Goal: Task Accomplishment & Management: Complete application form

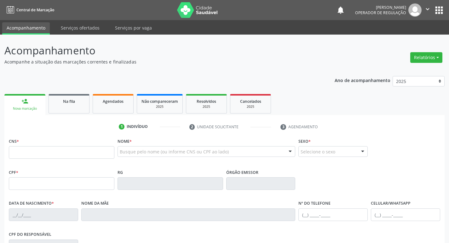
click at [16, 152] on input "text" at bounding box center [61, 152] width 105 height 13
drag, startPoint x: 16, startPoint y: 153, endPoint x: 50, endPoint y: 97, distance: 65.1
click at [16, 153] on input "text" at bounding box center [61, 152] width 105 height 13
type input "704 8040 4939 8249"
type input "518.645.764-72"
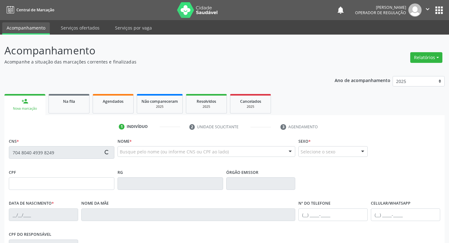
type input "04/04/1967"
type input "Severina Maria da Conceição"
type input "(83) 99131-0594"
type input "41"
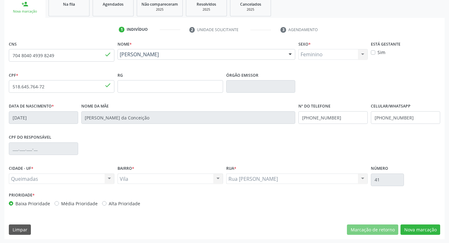
scroll to position [98, 0]
click at [421, 228] on button "Nova marcação" at bounding box center [420, 229] width 40 height 11
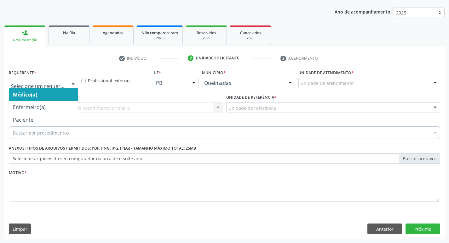
click at [75, 84] on div at bounding box center [72, 83] width 9 height 11
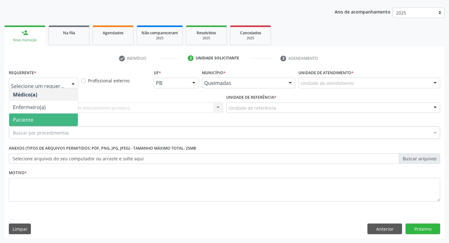
click at [58, 117] on span "Paciente" at bounding box center [43, 120] width 69 height 13
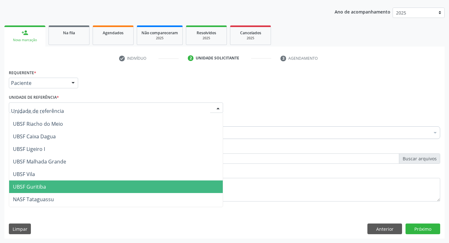
scroll to position [157, 0]
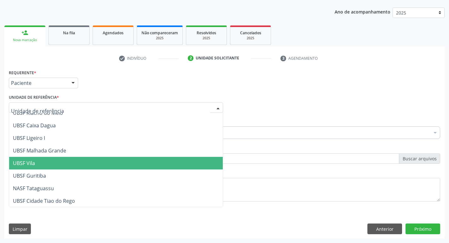
click at [38, 164] on span "UBSF Vila" at bounding box center [115, 163] width 213 height 13
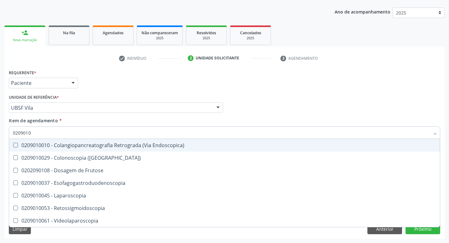
type input "02090100"
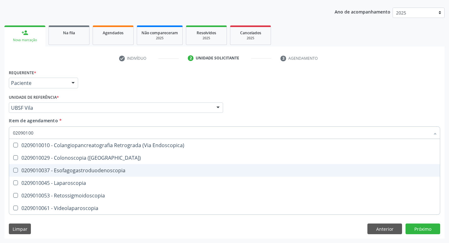
click at [14, 168] on Esofagogastroduodenoscopia at bounding box center [15, 170] width 5 height 5
click at [13, 168] on Esofagogastroduodenoscopia "checkbox" at bounding box center [11, 170] width 4 height 4
checkbox Esofagogastroduodenoscopia "true"
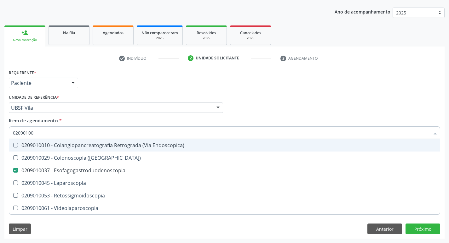
click at [293, 116] on div "Médico Solicitante Por favor, selecione a Unidade de Atendimento primeiro Nenhu…" at bounding box center [224, 105] width 434 height 25
checkbox \(Coloscopia\) "true"
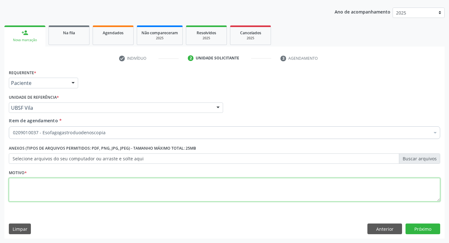
click at [17, 188] on textarea at bounding box center [224, 190] width 431 height 24
type textarea "PIROSE"
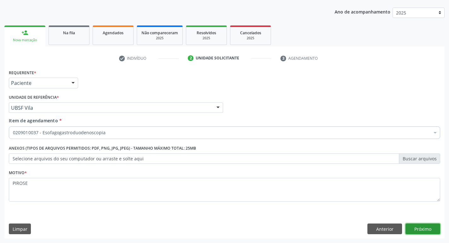
click at [420, 228] on button "Próximo" at bounding box center [422, 229] width 35 height 11
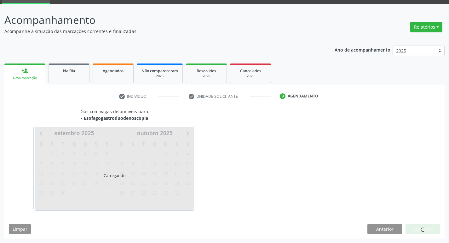
scroll to position [31, 0]
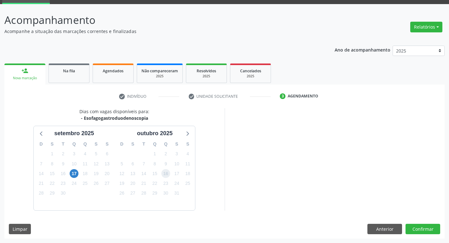
click at [164, 174] on span "16" at bounding box center [165, 173] width 9 height 9
click at [425, 231] on button "Confirmar" at bounding box center [422, 229] width 35 height 11
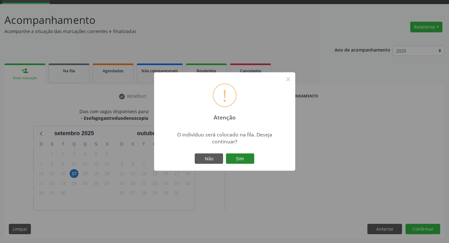
click at [232, 160] on button "Sim" at bounding box center [240, 159] width 28 height 11
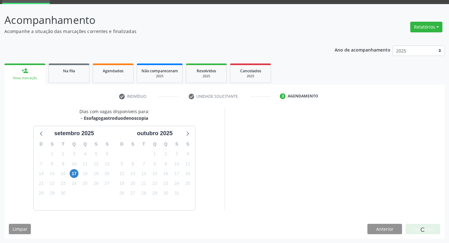
scroll to position [0, 0]
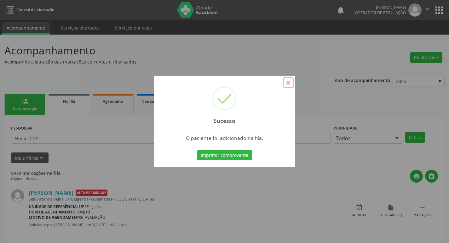
click at [290, 82] on button "×" at bounding box center [288, 82] width 11 height 11
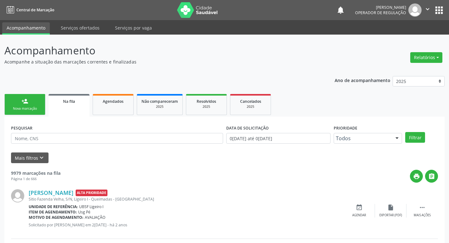
click at [31, 106] on link "person_add Nova marcação" at bounding box center [24, 104] width 41 height 21
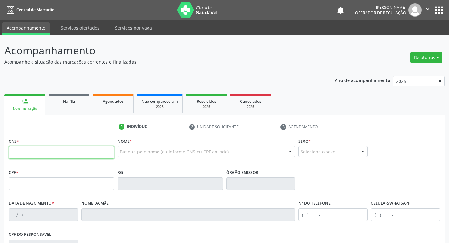
click at [26, 153] on input "text" at bounding box center [61, 152] width 105 height 13
type input "700 2044 9229 1523"
type input "639.311.254-91"
type input "12/09/1972"
type input "Eraldo Jose Ramos"
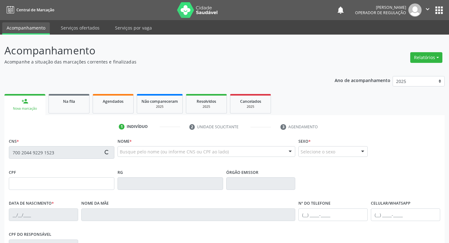
type input "(83) 99126-4627"
type input "73"
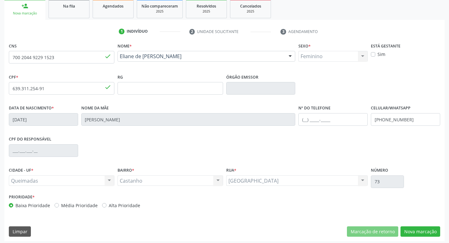
scroll to position [98, 0]
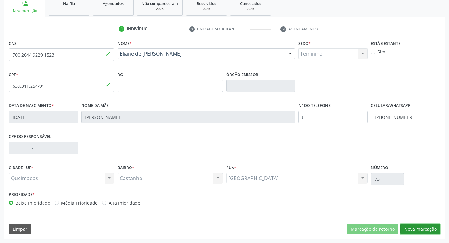
click at [426, 233] on button "Nova marcação" at bounding box center [420, 229] width 40 height 11
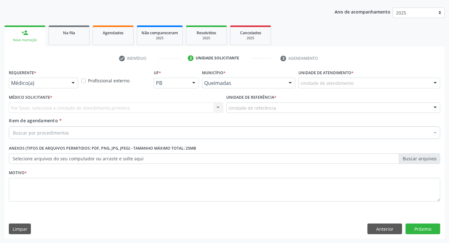
scroll to position [69, 0]
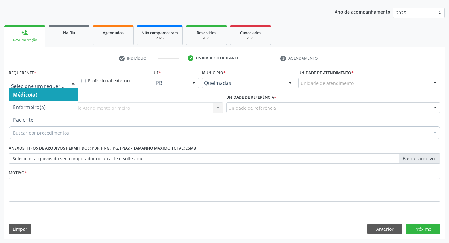
click at [71, 81] on div at bounding box center [72, 83] width 9 height 11
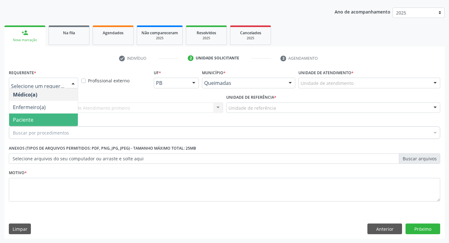
click at [49, 117] on span "Paciente" at bounding box center [43, 120] width 69 height 13
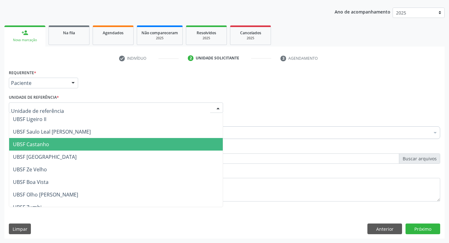
click at [69, 141] on span "UBSF Castanho" at bounding box center [115, 144] width 213 height 13
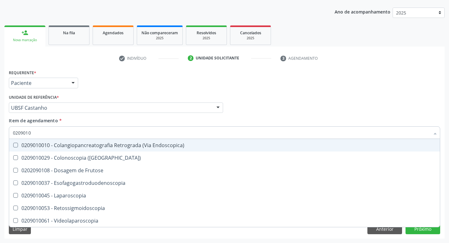
type input "02090100"
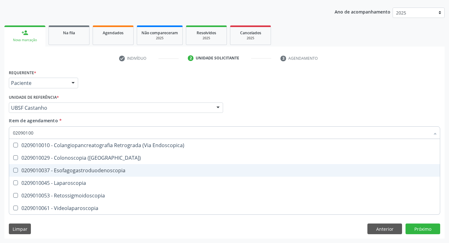
click at [16, 169] on Esofagogastroduodenoscopia at bounding box center [15, 170] width 5 height 5
click at [13, 169] on Esofagogastroduodenoscopia "checkbox" at bounding box center [11, 170] width 4 height 4
checkbox Esofagogastroduodenoscopia "true"
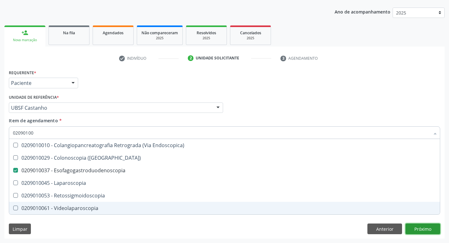
click at [417, 229] on div "Requerente * Paciente Médico(a) Enfermeiro(a) Paciente Nenhum resultado encontr…" at bounding box center [224, 153] width 440 height 171
checkbox \(Coloscopia\) "true"
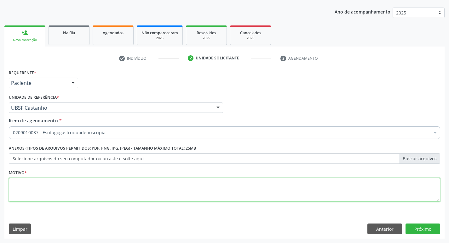
click at [14, 187] on textarea at bounding box center [224, 190] width 431 height 24
type textarea "AVALIACAO"
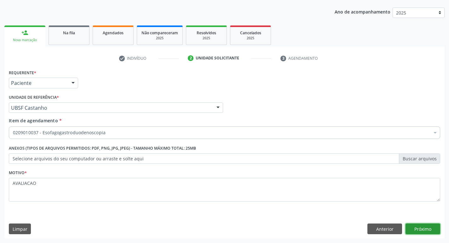
click at [424, 229] on button "Próximo" at bounding box center [422, 229] width 35 height 11
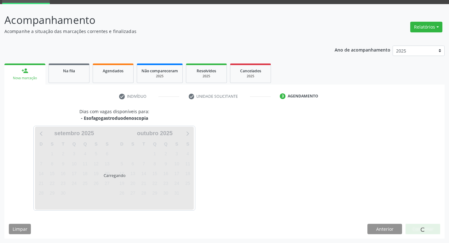
scroll to position [31, 0]
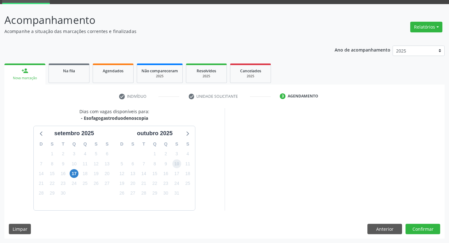
click at [177, 165] on span "10" at bounding box center [176, 164] width 9 height 9
click at [421, 228] on button "Confirmar" at bounding box center [422, 229] width 35 height 11
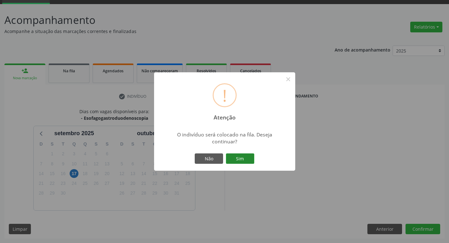
click at [239, 159] on button "Sim" at bounding box center [240, 159] width 28 height 11
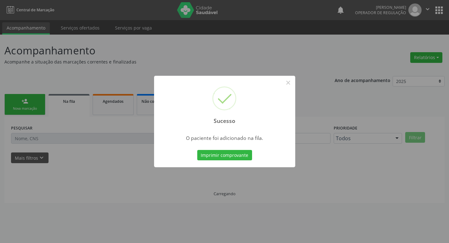
scroll to position [0, 0]
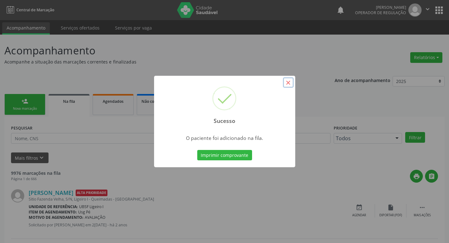
click at [286, 84] on button "×" at bounding box center [288, 82] width 11 height 11
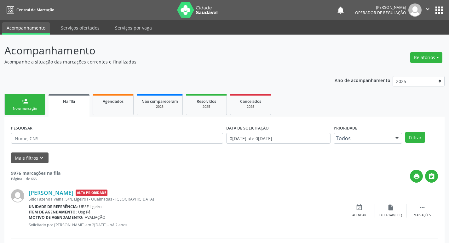
click at [33, 104] on link "person_add Nova marcação" at bounding box center [24, 104] width 41 height 21
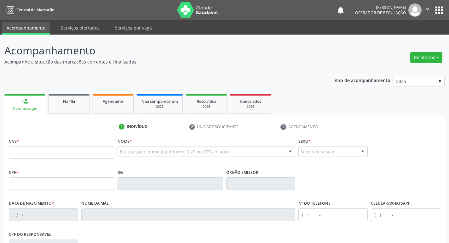
click at [27, 104] on div "person_add" at bounding box center [24, 101] width 7 height 7
click at [20, 151] on input "text" at bounding box center [61, 152] width 105 height 13
click at [13, 149] on input "text" at bounding box center [61, 152] width 105 height 13
type input "705 0098 9610 3653"
type input "024.972.814-16"
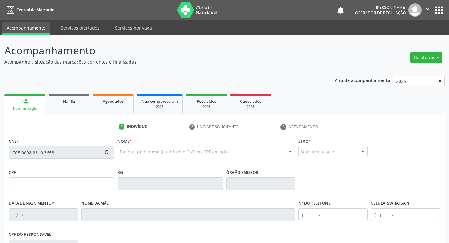
type input "25/01/1978"
type input "Josefa Pereira"
type input "(83) 99414-7015"
type input "125.964.624-60"
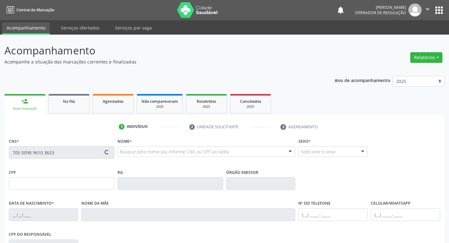
type input "S/N"
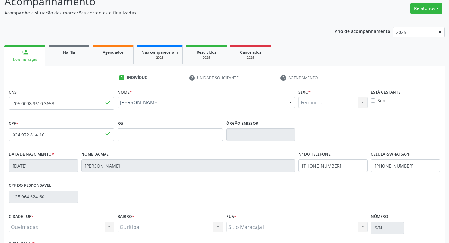
scroll to position [98, 0]
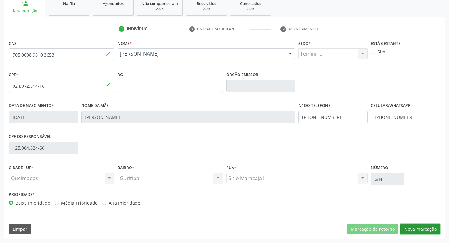
click at [413, 229] on button "Nova marcação" at bounding box center [420, 229] width 40 height 11
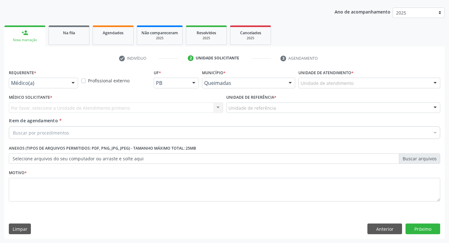
click at [72, 81] on div at bounding box center [72, 83] width 9 height 11
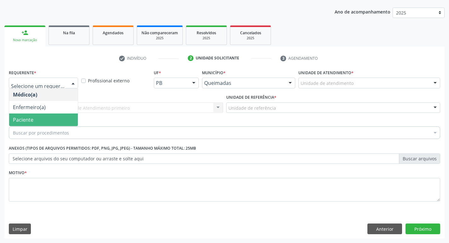
click at [72, 117] on span "Paciente" at bounding box center [43, 120] width 69 height 13
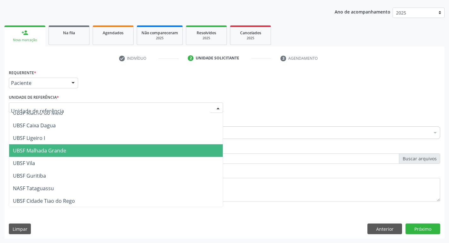
scroll to position [158, 0]
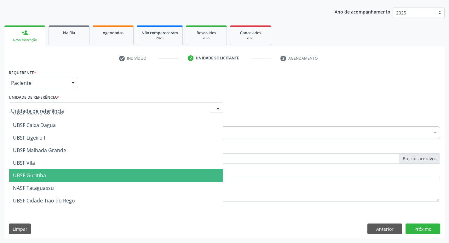
click at [28, 173] on span "UBSF Guritiba" at bounding box center [29, 175] width 33 height 7
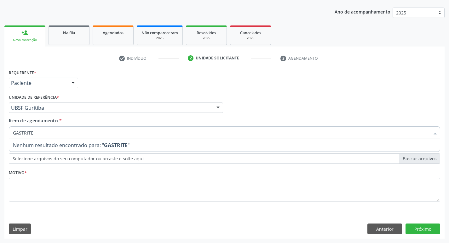
click at [52, 133] on input "GASTRITE" at bounding box center [221, 133] width 416 height 13
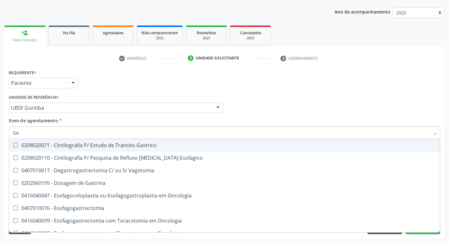
type input "G"
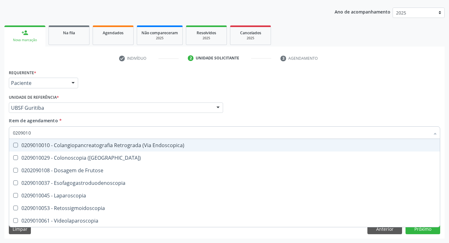
type input "02090100"
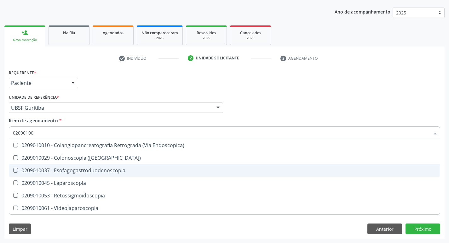
click at [17, 171] on Esofagogastroduodenoscopia at bounding box center [15, 170] width 5 height 5
click at [13, 171] on Esofagogastroduodenoscopia "checkbox" at bounding box center [11, 170] width 4 height 4
checkbox Esofagogastroduodenoscopia "true"
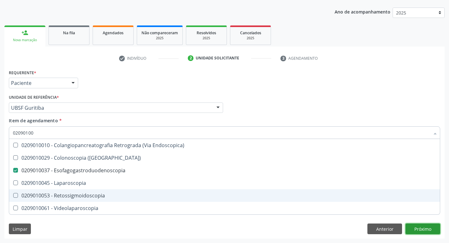
click at [421, 229] on div "Requerente * Paciente Médico(a) Enfermeiro(a) Paciente Nenhum resultado encontr…" at bounding box center [224, 153] width 440 height 171
checkbox \(Coloscopia\) "true"
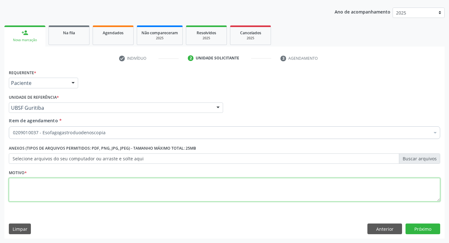
drag, startPoint x: 19, startPoint y: 187, endPoint x: 21, endPoint y: 183, distance: 4.6
click at [19, 187] on textarea at bounding box center [224, 190] width 431 height 24
type textarea "GASTRITE"
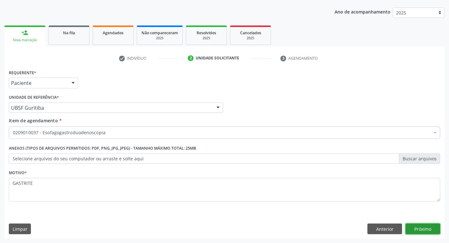
click at [417, 229] on button "Próximo" at bounding box center [422, 229] width 35 height 11
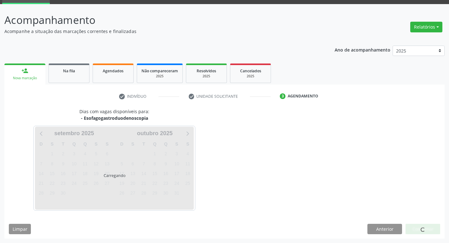
scroll to position [31, 0]
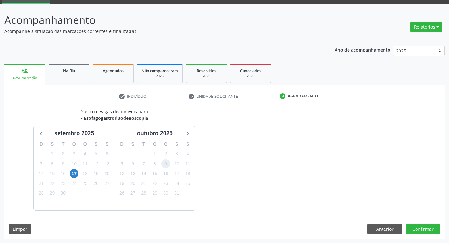
click at [167, 163] on span "9" at bounding box center [165, 164] width 9 height 9
click at [425, 231] on button "Confirmar" at bounding box center [422, 229] width 35 height 11
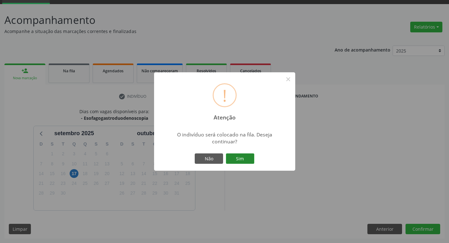
click at [236, 163] on button "Sim" at bounding box center [240, 159] width 28 height 11
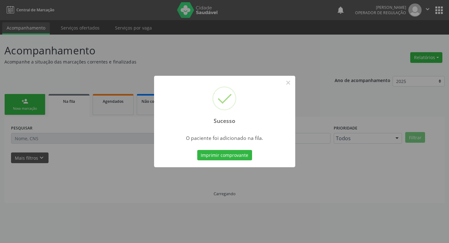
scroll to position [0, 0]
click at [289, 82] on button "×" at bounding box center [290, 82] width 11 height 11
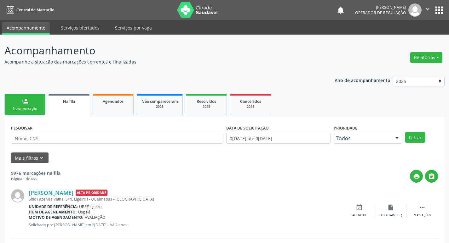
click at [33, 107] on div "Nova marcação" at bounding box center [24, 108] width 31 height 5
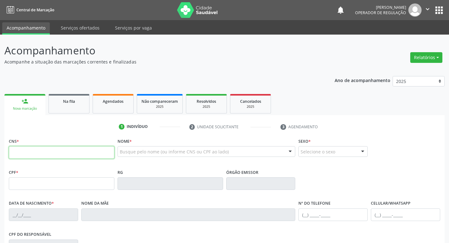
click at [20, 152] on input "text" at bounding box center [61, 152] width 105 height 13
type input "700 2054 9407 5624"
type input "092.019.084-74"
type input "01/04/1988"
type input "Marlene Gonalves de Brito"
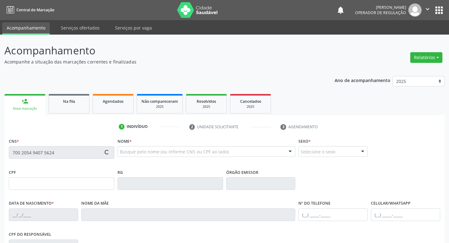
type input "(83) 99180-7514"
type input "S/N"
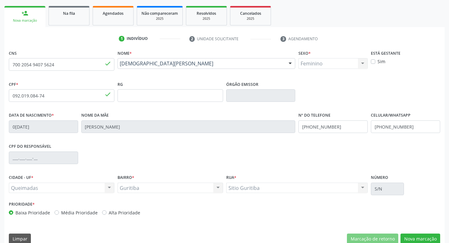
scroll to position [98, 0]
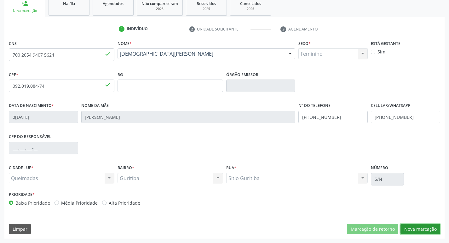
click at [410, 227] on button "Nova marcação" at bounding box center [420, 229] width 40 height 11
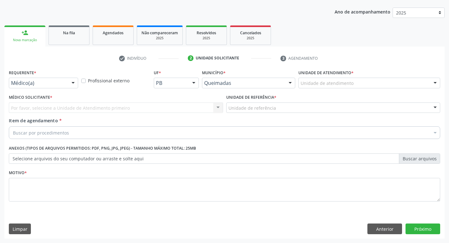
scroll to position [69, 0]
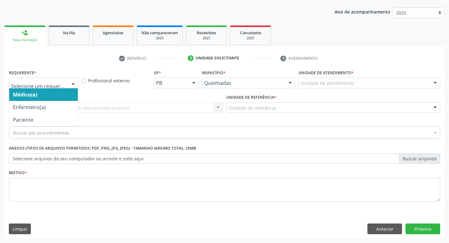
click at [72, 84] on div at bounding box center [72, 83] width 9 height 11
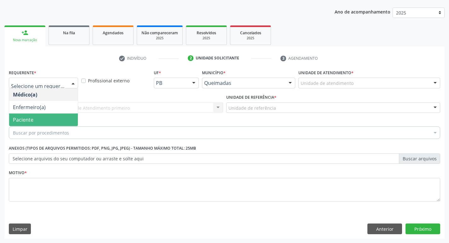
click at [51, 120] on span "Paciente" at bounding box center [43, 120] width 69 height 13
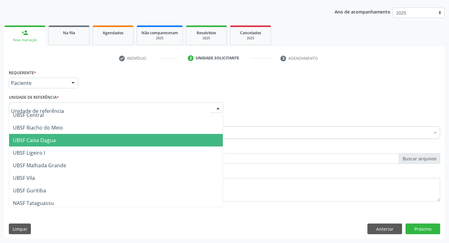
scroll to position [158, 0]
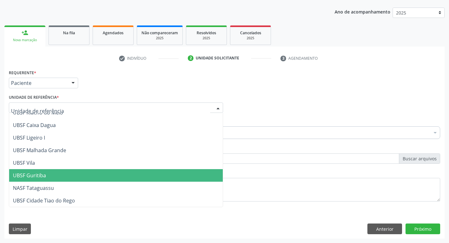
click at [39, 179] on span "UBSF Guritiba" at bounding box center [115, 175] width 213 height 13
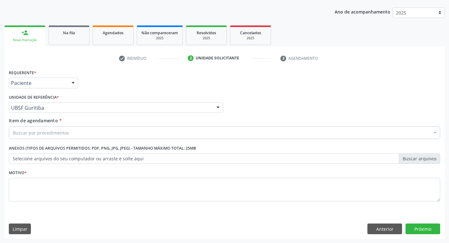
click at [46, 128] on div "Buscar por procedimentos" at bounding box center [224, 133] width 431 height 13
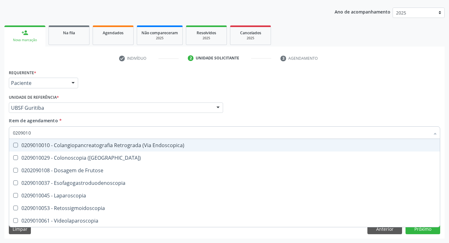
type input "02090100"
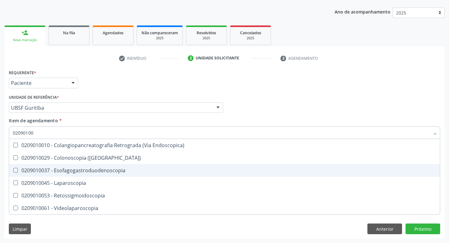
click at [14, 170] on Esofagogastroduodenoscopia at bounding box center [15, 170] width 5 height 5
click at [13, 170] on Esofagogastroduodenoscopia "checkbox" at bounding box center [11, 170] width 4 height 4
checkbox Esofagogastroduodenoscopia "true"
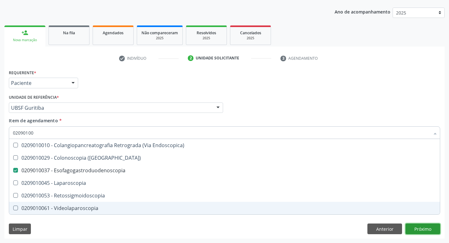
click at [422, 224] on div "Requerente * Paciente Médico(a) Enfermeiro(a) Paciente Nenhum resultado encontr…" at bounding box center [224, 153] width 440 height 171
checkbox \(Coloscopia\) "true"
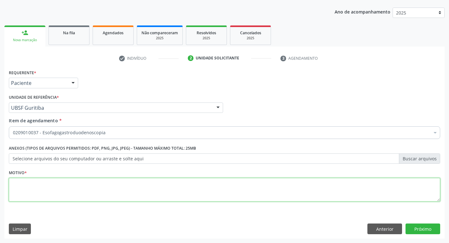
click at [22, 189] on textarea at bounding box center [224, 190] width 431 height 24
type textarea "AVALIACAO"
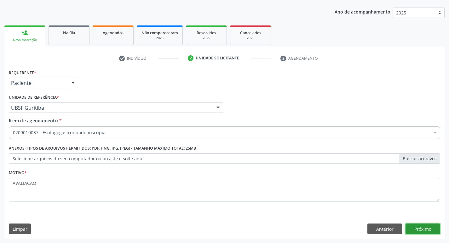
click at [417, 227] on button "Próximo" at bounding box center [422, 229] width 35 height 11
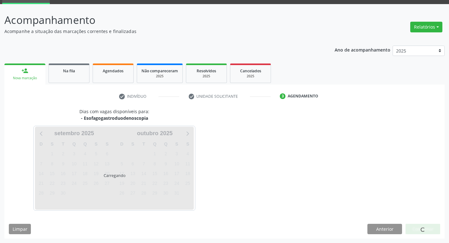
scroll to position [31, 0]
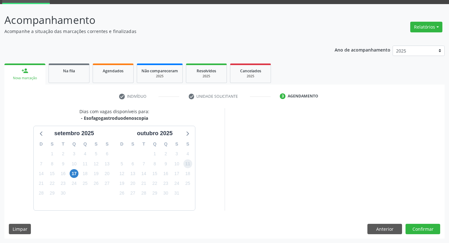
click at [188, 165] on span "11" at bounding box center [187, 164] width 9 height 9
click at [422, 233] on button "Confirmar" at bounding box center [422, 229] width 35 height 11
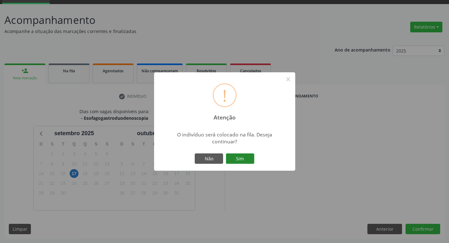
click at [247, 160] on button "Sim" at bounding box center [240, 159] width 28 height 11
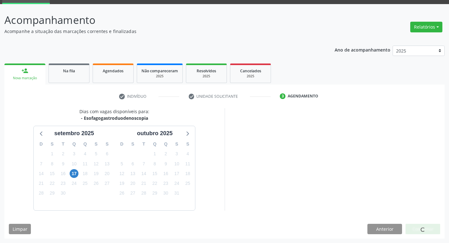
scroll to position [0, 0]
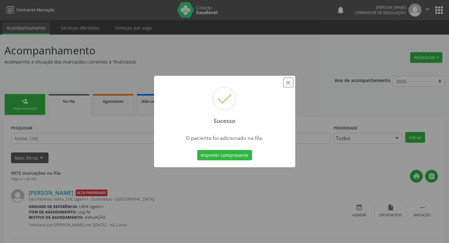
click at [286, 85] on button "×" at bounding box center [288, 82] width 11 height 11
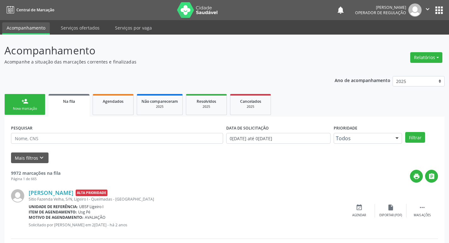
click at [33, 111] on div "Nova marcação" at bounding box center [24, 108] width 31 height 5
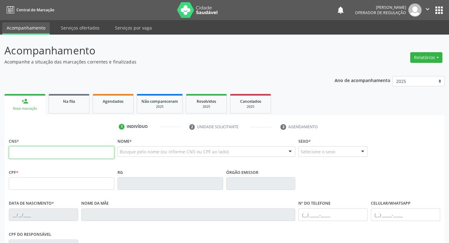
click at [23, 152] on input "text" at bounding box center [61, 152] width 105 height 13
type input "708 0088 9432 3528"
type input "062.291.174-01"
type input "05/03/1966"
type input "Francisca Pereira de Aragao"
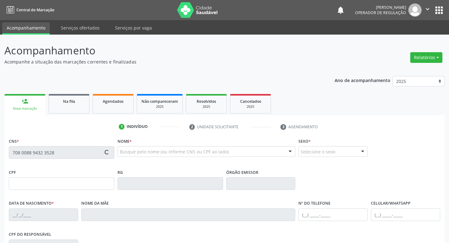
type input "(83) 99158-1028"
type input "S/N"
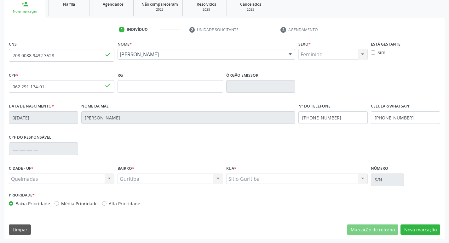
scroll to position [98, 0]
click at [432, 230] on button "Nova marcação" at bounding box center [420, 229] width 40 height 11
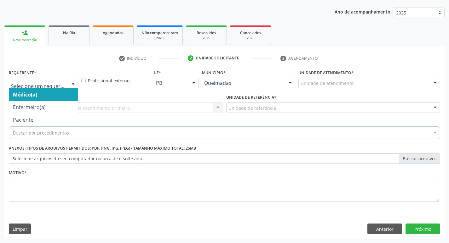
click at [73, 81] on div at bounding box center [72, 83] width 9 height 11
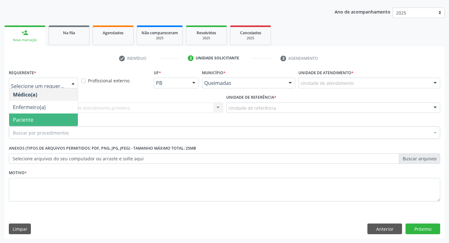
click at [42, 115] on span "Paciente" at bounding box center [43, 120] width 69 height 13
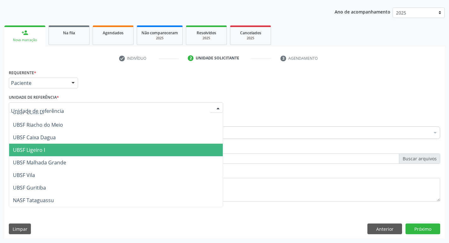
scroll to position [158, 0]
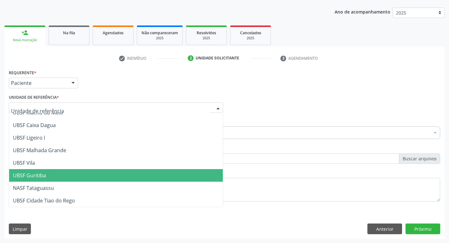
click at [49, 175] on span "UBSF Guritiba" at bounding box center [115, 175] width 213 height 13
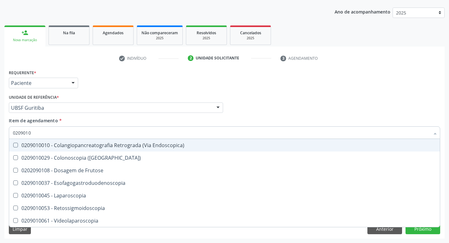
type input "02090100"
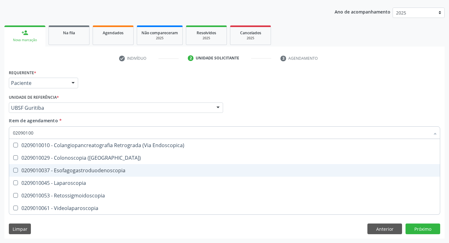
click at [16, 172] on Esofagogastroduodenoscopia at bounding box center [15, 170] width 5 height 5
click at [13, 172] on Esofagogastroduodenoscopia "checkbox" at bounding box center [11, 170] width 4 height 4
checkbox Esofagogastroduodenoscopia "true"
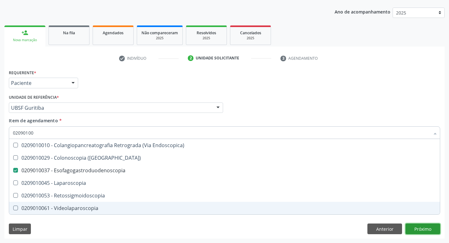
click at [421, 233] on div "Requerente * Paciente Médico(a) Enfermeiro(a) Paciente Nenhum resultado encontr…" at bounding box center [224, 153] width 440 height 171
checkbox \(Coloscopia\) "true"
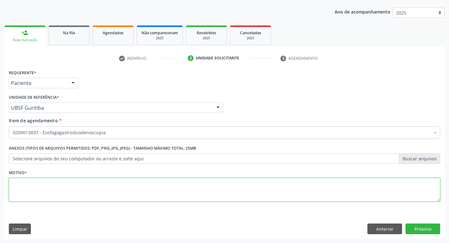
click at [17, 184] on textarea at bounding box center [224, 190] width 431 height 24
type textarea "AVALIACAO"
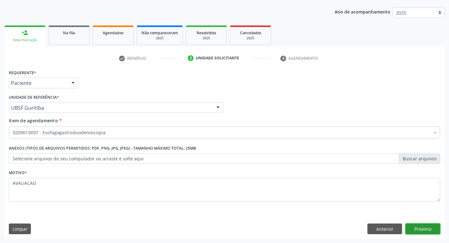
click at [424, 229] on button "Próximo" at bounding box center [422, 229] width 35 height 11
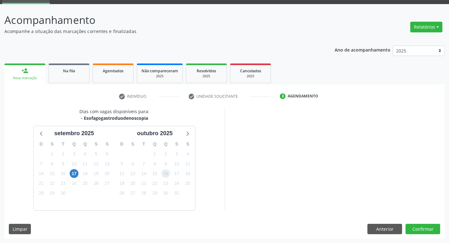
click at [166, 174] on span "16" at bounding box center [165, 173] width 9 height 9
click at [424, 233] on button "Confirmar" at bounding box center [422, 229] width 35 height 11
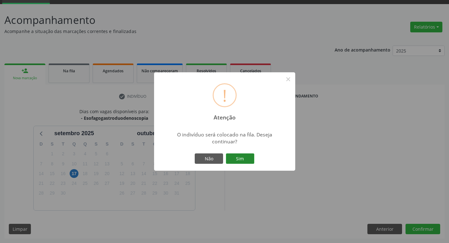
click at [243, 158] on button "Sim" at bounding box center [240, 159] width 28 height 11
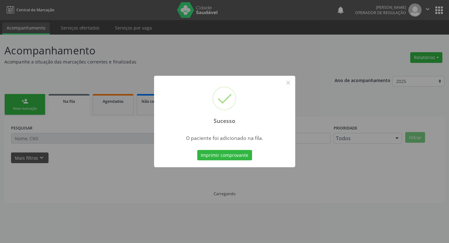
scroll to position [0, 0]
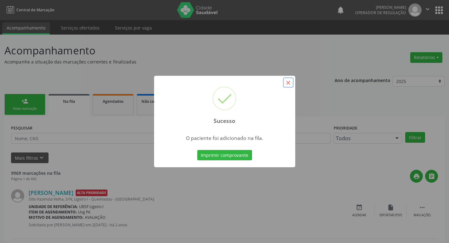
click at [287, 83] on button "×" at bounding box center [288, 82] width 11 height 11
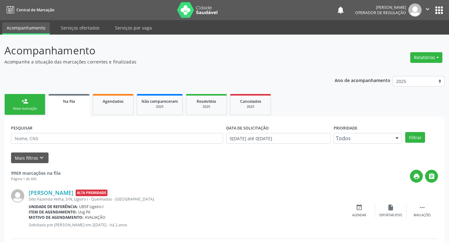
click at [33, 110] on div "Nova marcação" at bounding box center [24, 108] width 31 height 5
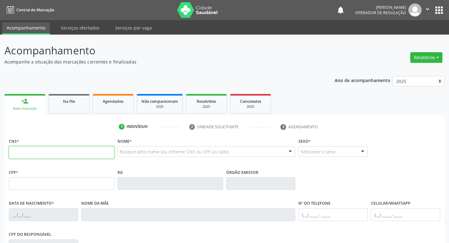
click at [28, 150] on input "text" at bounding box center [61, 152] width 105 height 13
type input "704 5061 8119 4420"
type input "396.511.774-20"
type input "22/08/1959"
type input "Maria Pereira da Silva"
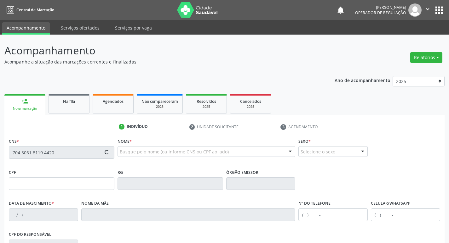
type input "(83) 99316-7321"
type input "048.407.174-27"
type input "11"
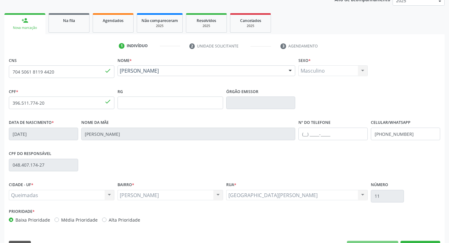
scroll to position [98, 0]
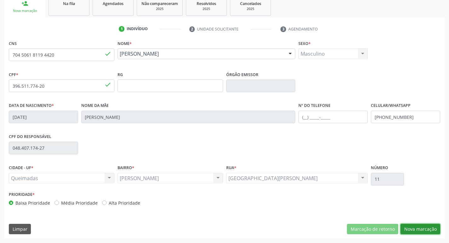
click at [431, 229] on button "Nova marcação" at bounding box center [420, 229] width 40 height 11
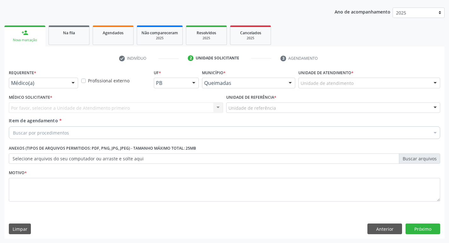
click at [72, 85] on div at bounding box center [72, 83] width 9 height 11
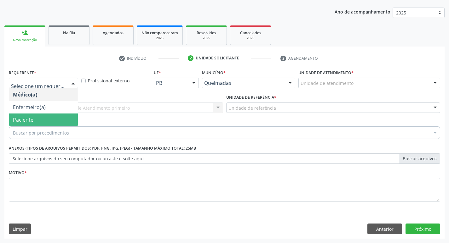
click at [30, 121] on span "Paciente" at bounding box center [23, 119] width 20 height 7
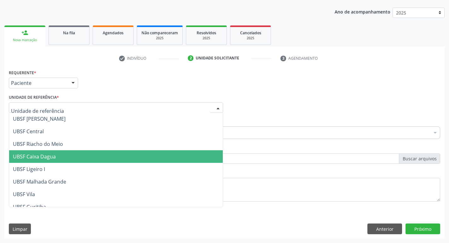
scroll to position [95, 0]
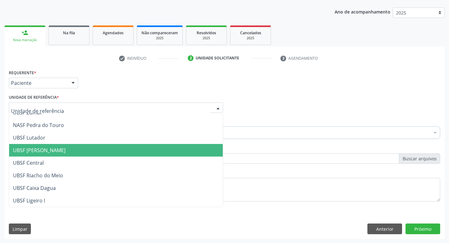
click at [55, 147] on span "UBSF [PERSON_NAME]" at bounding box center [39, 150] width 53 height 7
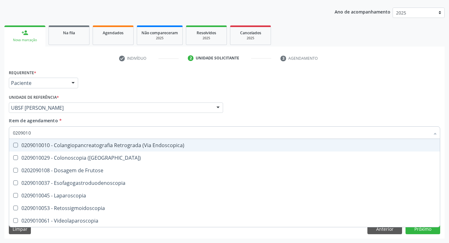
type input "02090100"
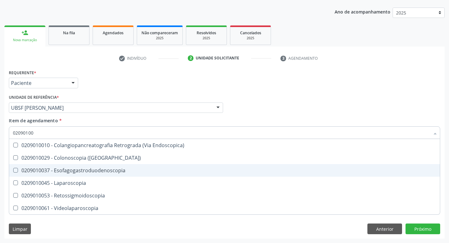
click at [14, 169] on Esofagogastroduodenoscopia at bounding box center [15, 170] width 5 height 5
click at [13, 169] on Esofagogastroduodenoscopia "checkbox" at bounding box center [11, 170] width 4 height 4
checkbox Esofagogastroduodenoscopia "true"
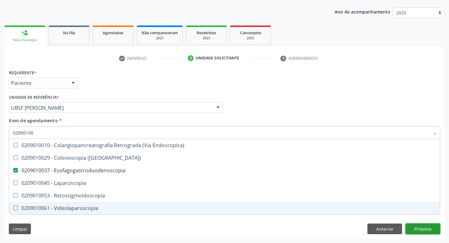
click at [421, 229] on div "Requerente * Paciente Médico(a) Enfermeiro(a) Paciente Nenhum resultado encontr…" at bounding box center [224, 153] width 440 height 171
checkbox \(Coloscopia\) "true"
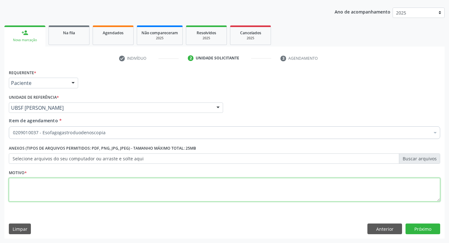
drag, startPoint x: 30, startPoint y: 191, endPoint x: 35, endPoint y: 189, distance: 5.8
click at [35, 189] on textarea at bounding box center [224, 190] width 431 height 24
type textarea "AVALIACAO"
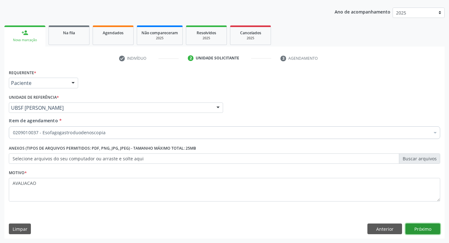
click at [425, 230] on button "Próximo" at bounding box center [422, 229] width 35 height 11
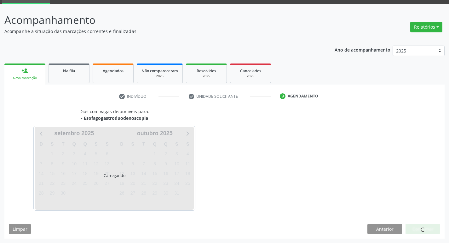
scroll to position [31, 0]
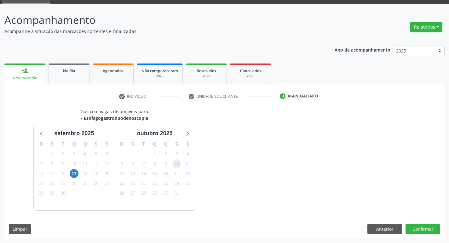
click at [176, 166] on span "10" at bounding box center [176, 164] width 9 height 9
click at [417, 227] on button "Confirmar" at bounding box center [422, 229] width 35 height 11
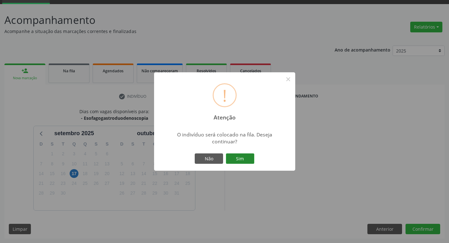
click at [234, 160] on button "Sim" at bounding box center [240, 159] width 28 height 11
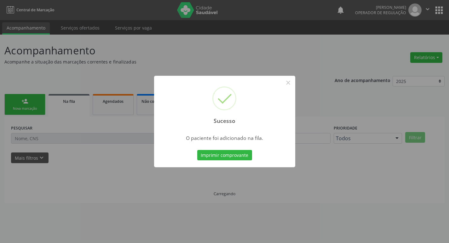
scroll to position [0, 0]
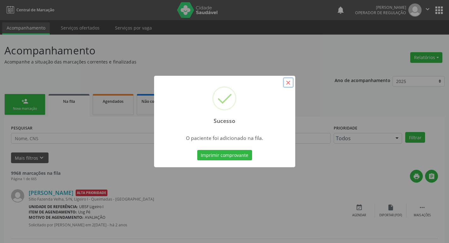
click at [290, 85] on button "×" at bounding box center [288, 82] width 11 height 11
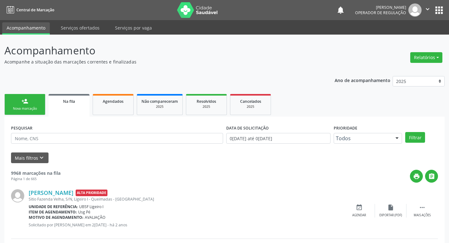
drag, startPoint x: 37, startPoint y: 105, endPoint x: 0, endPoint y: 81, distance: 44.1
click at [37, 104] on link "person_add Nova marcação" at bounding box center [24, 104] width 41 height 21
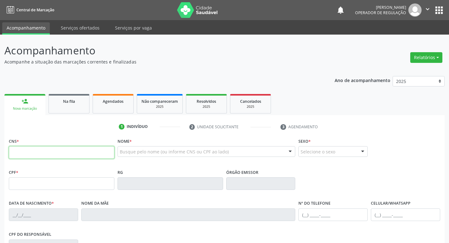
click at [36, 150] on input "text" at bounding box center [61, 152] width 105 height 13
type input "4"
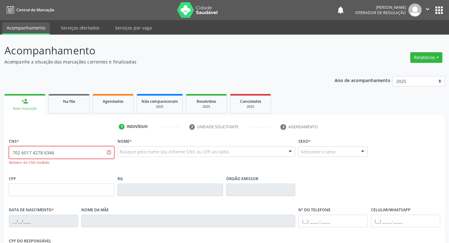
type input "702 6017 4278 6346"
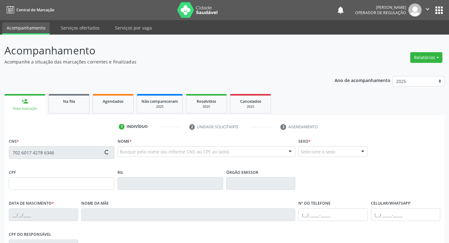
type input "146.533.727-05"
type input "27/03/1992"
type input "Cosma Barbosa de Oliveira"
type input "(83) 99314-5955"
type input "207"
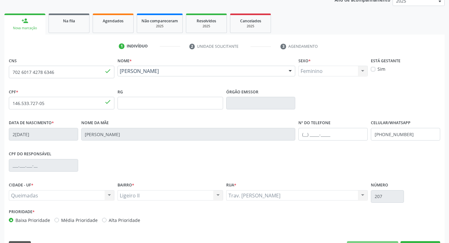
scroll to position [98, 0]
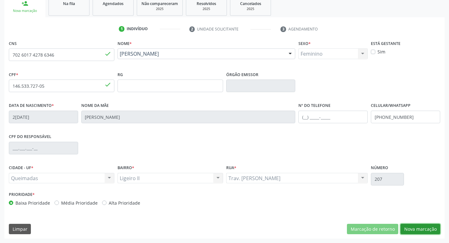
click at [420, 229] on button "Nova marcação" at bounding box center [420, 229] width 40 height 11
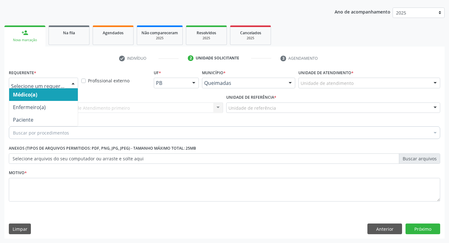
click at [74, 80] on div at bounding box center [72, 83] width 9 height 11
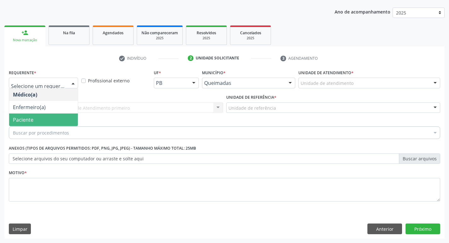
click at [55, 121] on span "Paciente" at bounding box center [43, 120] width 69 height 13
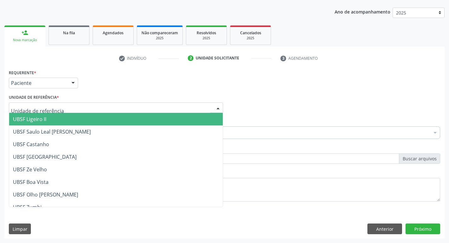
click at [35, 116] on span "UBSF Ligeiro II" at bounding box center [29, 119] width 33 height 7
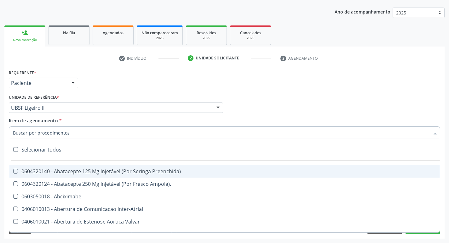
drag, startPoint x: 27, startPoint y: 135, endPoint x: 43, endPoint y: 81, distance: 56.2
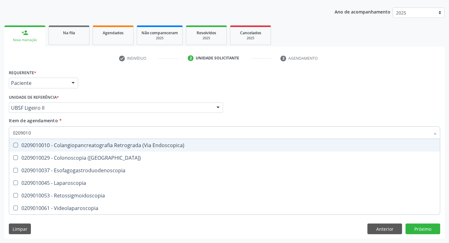
type input "02090100"
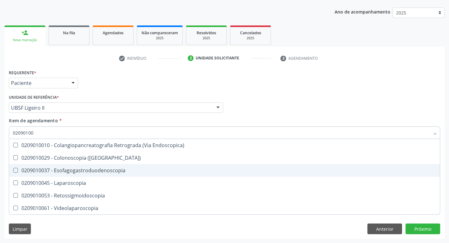
click at [15, 169] on Esofagogastroduodenoscopia at bounding box center [15, 170] width 5 height 5
click at [13, 169] on Esofagogastroduodenoscopia "checkbox" at bounding box center [11, 170] width 4 height 4
checkbox Esofagogastroduodenoscopia "true"
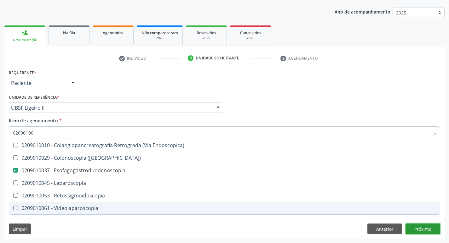
click at [421, 229] on div "Requerente * Paciente Médico(a) Enfermeiro(a) Paciente Nenhum resultado encontr…" at bounding box center [224, 153] width 440 height 171
checkbox \(Coloscopia\) "true"
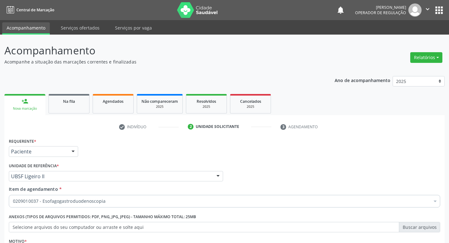
scroll to position [69, 0]
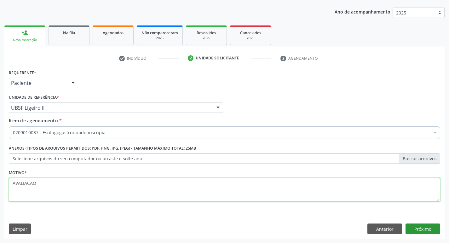
type textarea "AVALIACAO"
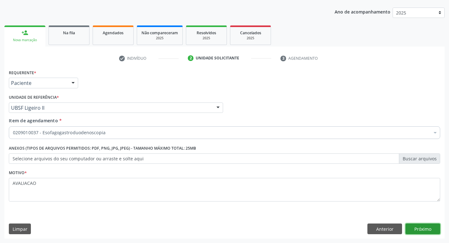
click at [415, 228] on button "Próximo" at bounding box center [422, 229] width 35 height 11
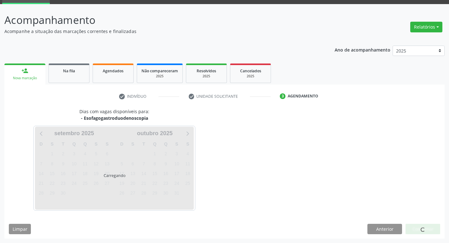
scroll to position [31, 0]
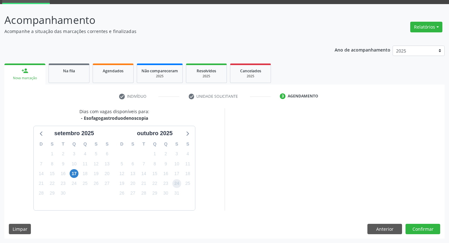
click at [173, 183] on span "24" at bounding box center [176, 183] width 9 height 9
click at [414, 230] on button "Confirmar" at bounding box center [422, 229] width 35 height 11
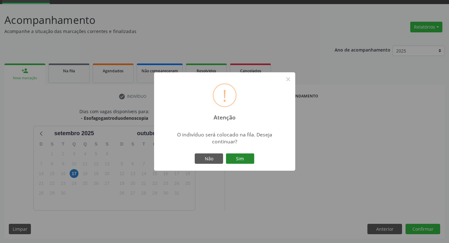
click at [238, 156] on button "Sim" at bounding box center [240, 159] width 28 height 11
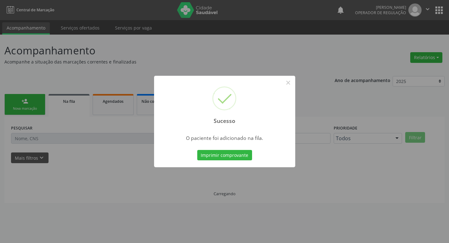
scroll to position [0, 0]
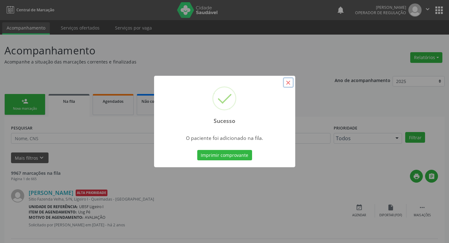
click at [290, 80] on button "×" at bounding box center [288, 82] width 11 height 11
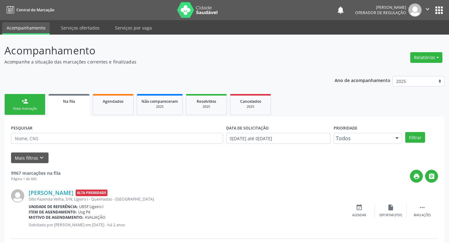
click at [22, 98] on link "person_add Nova marcação" at bounding box center [24, 104] width 41 height 21
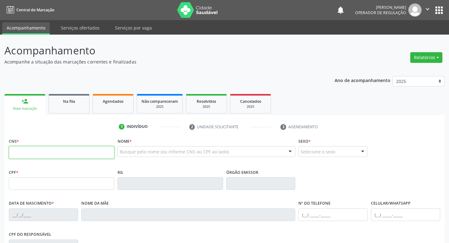
click at [20, 154] on input "text" at bounding box center [61, 152] width 105 height 13
type input "701 1033 5681 2280"
type input "620.435.281-49"
type input "11/07/1963"
type input "Maria do Carmo Cruz"
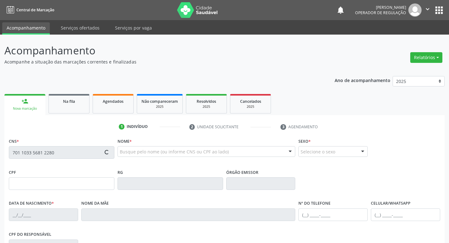
type input "(83) 98666-9213"
type input "79"
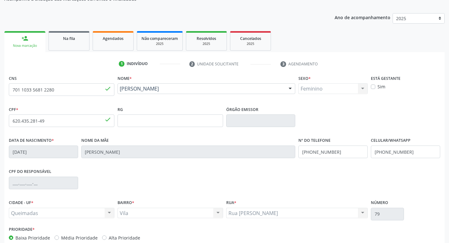
scroll to position [98, 0]
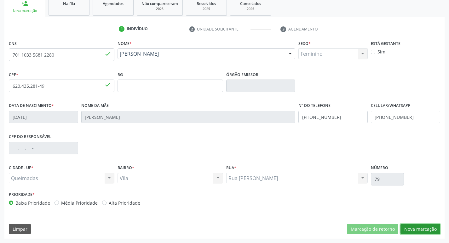
click at [413, 230] on button "Nova marcação" at bounding box center [420, 229] width 40 height 11
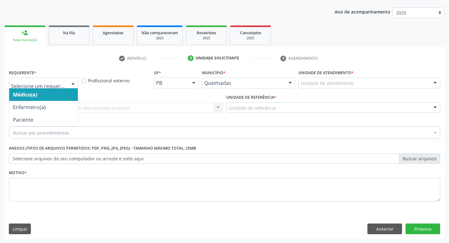
click at [75, 82] on div at bounding box center [72, 83] width 9 height 11
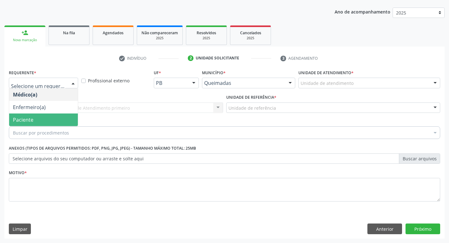
click at [52, 118] on span "Paciente" at bounding box center [43, 120] width 69 height 13
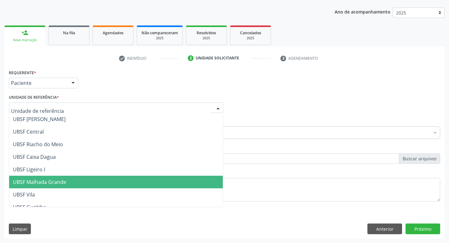
scroll to position [158, 0]
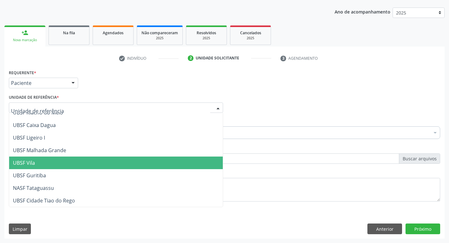
click at [36, 163] on span "UBSF Vila" at bounding box center [115, 163] width 213 height 13
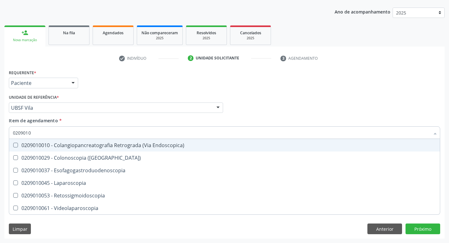
type input "02090100"
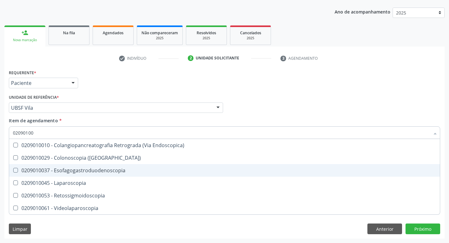
click at [14, 172] on Esofagogastroduodenoscopia at bounding box center [15, 170] width 5 height 5
click at [13, 172] on Esofagogastroduodenoscopia "checkbox" at bounding box center [11, 170] width 4 height 4
checkbox Esofagogastroduodenoscopia "true"
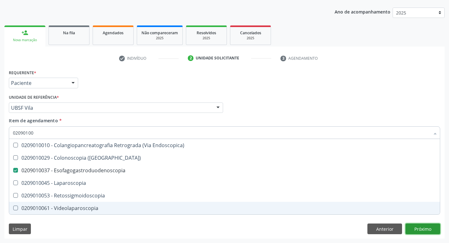
checkbox \(Coloscopia\) "true"
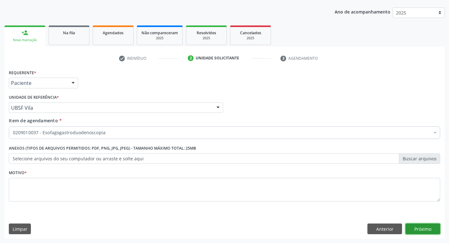
click at [421, 229] on div "Requerente * Paciente Médico(a) Enfermeiro(a) Paciente Nenhum resultado encontr…" at bounding box center [224, 153] width 440 height 171
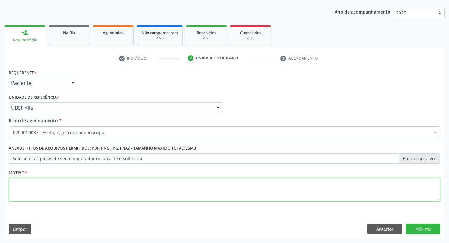
drag, startPoint x: 22, startPoint y: 184, endPoint x: 20, endPoint y: 181, distance: 3.4
click at [22, 184] on textarea at bounding box center [224, 190] width 431 height 24
type textarea "AVALIACAO"
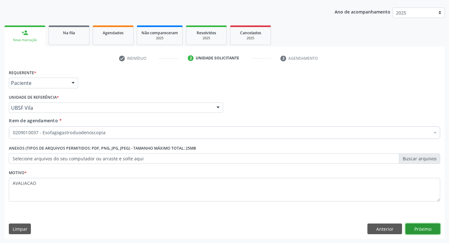
click at [425, 230] on button "Próximo" at bounding box center [422, 229] width 35 height 11
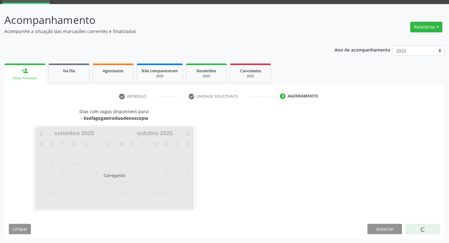
scroll to position [31, 0]
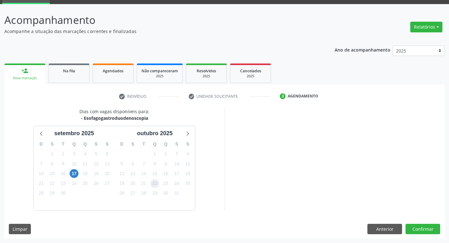
click at [156, 180] on span "22" at bounding box center [154, 183] width 9 height 9
click at [410, 232] on button "Confirmar" at bounding box center [422, 229] width 35 height 11
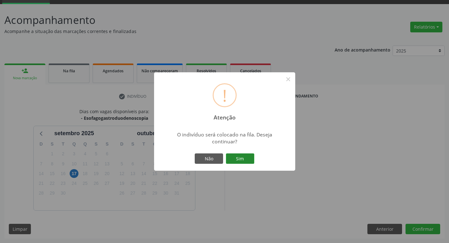
click at [240, 157] on button "Sim" at bounding box center [240, 159] width 28 height 11
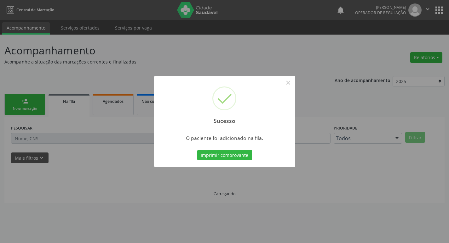
scroll to position [0, 0]
click at [290, 83] on button "×" at bounding box center [290, 82] width 11 height 11
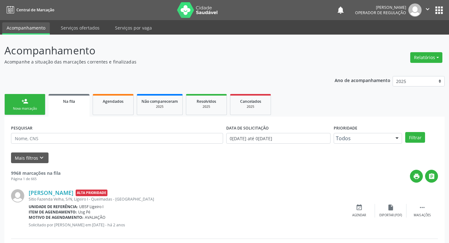
click at [26, 110] on div "Nova marcação" at bounding box center [24, 108] width 31 height 5
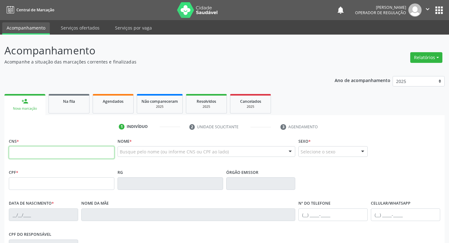
click at [33, 154] on input "text" at bounding box center [61, 152] width 105 height 13
type input "705 4014 1560 7194"
type input "030.505.544-52"
type input "08/07/1979"
type input "Joadiva da Conceiçao Silva"
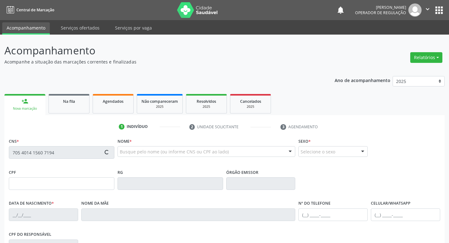
type input "(83) 99109-6616"
type input "6"
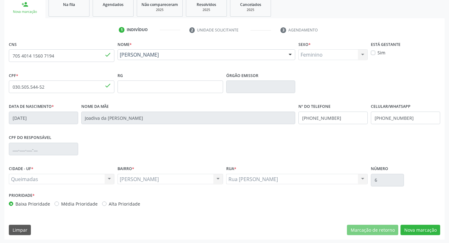
scroll to position [98, 0]
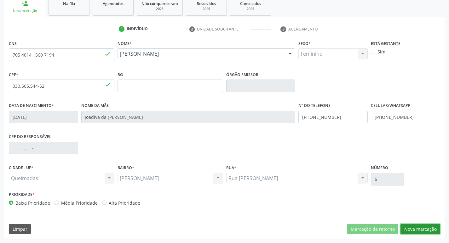
click at [415, 232] on button "Nova marcação" at bounding box center [420, 229] width 40 height 11
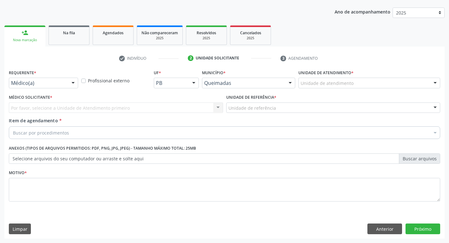
click at [76, 83] on div at bounding box center [72, 83] width 9 height 11
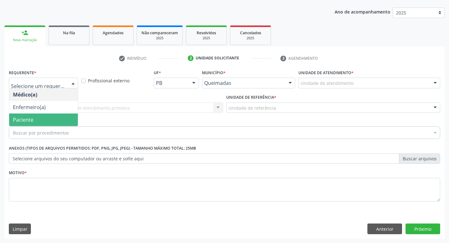
click at [55, 115] on span "Paciente" at bounding box center [43, 120] width 69 height 13
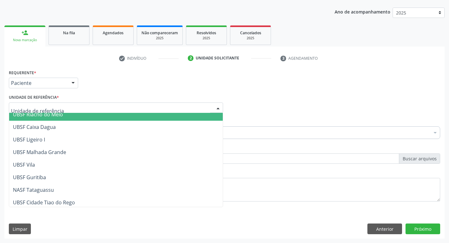
scroll to position [158, 0]
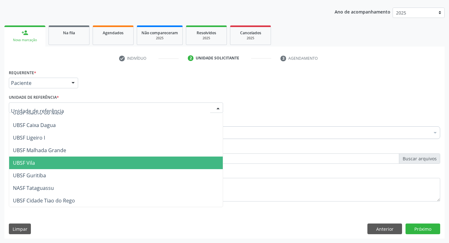
click at [20, 163] on span "UBSF Vila" at bounding box center [24, 163] width 22 height 7
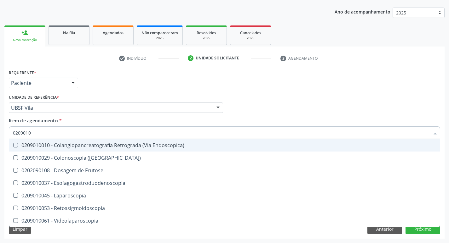
type input "02090100"
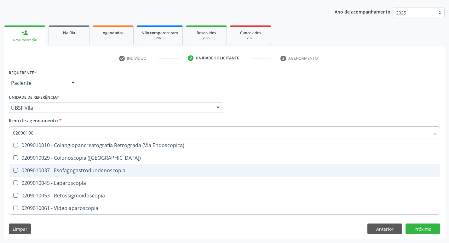
click at [17, 169] on Esofagogastroduodenoscopia at bounding box center [15, 170] width 5 height 5
click at [13, 169] on Esofagogastroduodenoscopia "checkbox" at bounding box center [11, 170] width 4 height 4
checkbox Esofagogastroduodenoscopia "true"
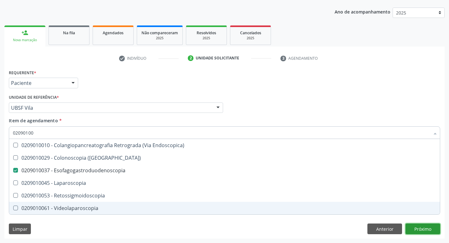
click at [423, 229] on div "Requerente * Paciente Médico(a) Enfermeiro(a) Paciente Nenhum resultado encontr…" at bounding box center [224, 153] width 440 height 171
checkbox \(Coloscopia\) "true"
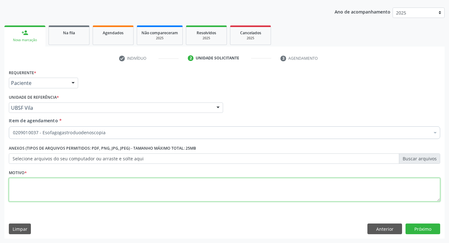
click at [20, 183] on textarea at bounding box center [224, 190] width 431 height 24
type textarea "AVALIACAO"
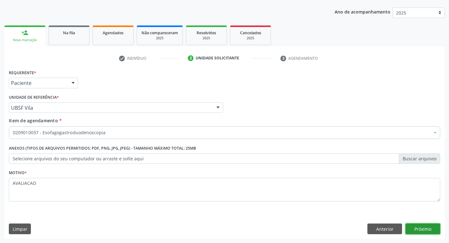
click at [427, 231] on button "Próximo" at bounding box center [422, 229] width 35 height 11
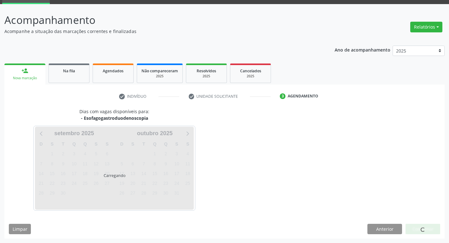
scroll to position [31, 0]
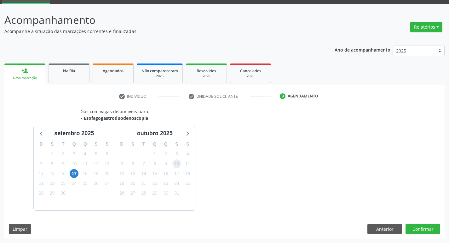
click at [176, 165] on span "10" at bounding box center [176, 164] width 9 height 9
click at [423, 230] on button "Confirmar" at bounding box center [422, 229] width 35 height 11
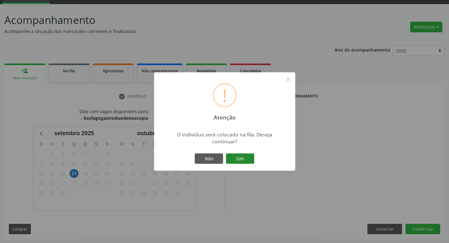
click at [243, 163] on button "Sim" at bounding box center [240, 159] width 28 height 11
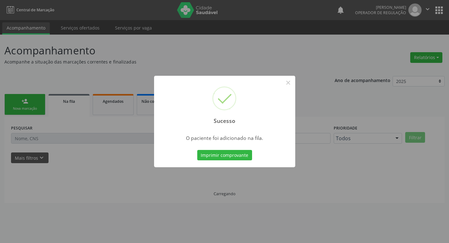
scroll to position [0, 0]
click at [290, 83] on button "×" at bounding box center [290, 82] width 11 height 11
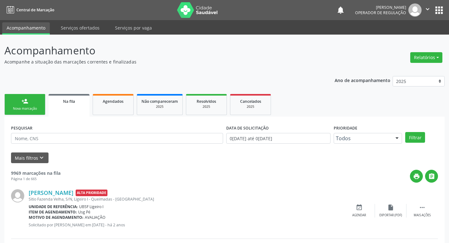
click at [27, 107] on div "Nova marcação" at bounding box center [24, 108] width 31 height 5
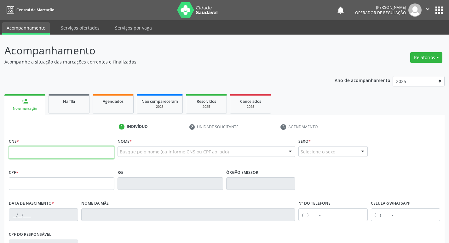
click at [19, 149] on input "text" at bounding box center [61, 152] width 105 height 13
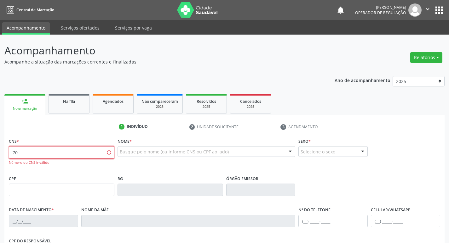
type input "7"
type input "700 4019 8339 6444"
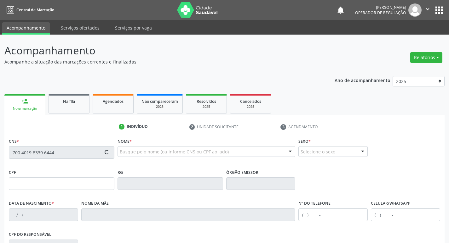
type input "074.168.614-70"
type input "22/03/1987"
type input "Rosa Maria Francisco"
type input "(83) 99166-2900"
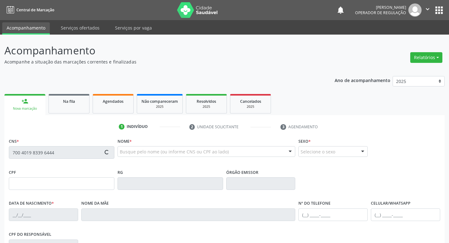
type input "65"
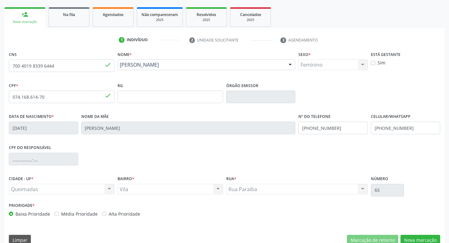
scroll to position [98, 0]
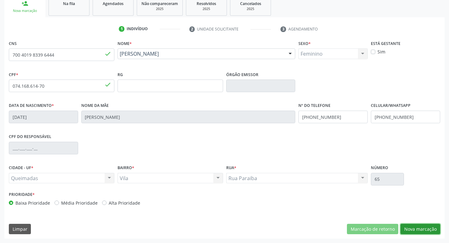
click at [417, 232] on button "Nova marcação" at bounding box center [420, 229] width 40 height 11
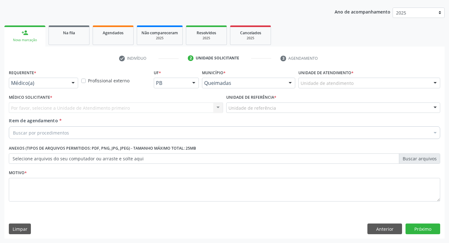
click at [74, 82] on div at bounding box center [72, 83] width 9 height 11
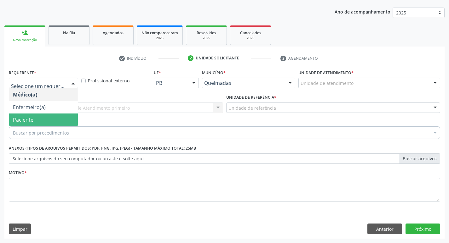
click at [55, 120] on span "Paciente" at bounding box center [43, 120] width 69 height 13
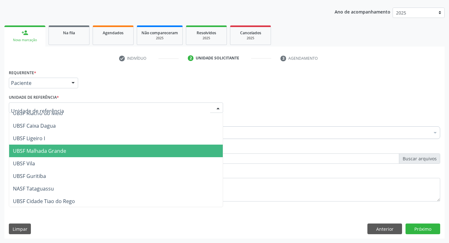
scroll to position [158, 0]
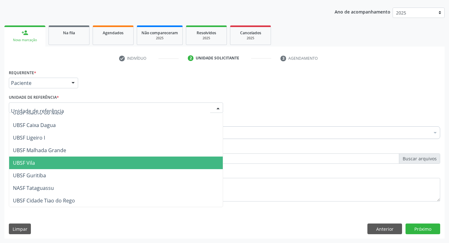
click at [32, 163] on span "UBSF Vila" at bounding box center [24, 163] width 22 height 7
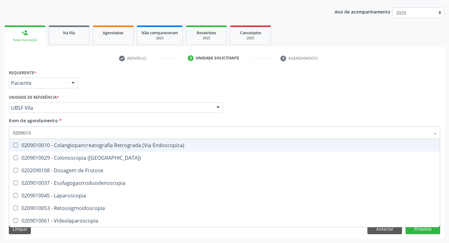
type input "02090100"
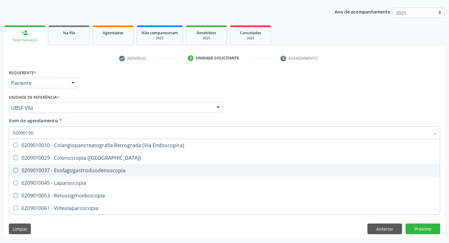
click at [14, 170] on Esofagogastroduodenoscopia at bounding box center [15, 170] width 5 height 5
click at [13, 170] on Esofagogastroduodenoscopia "checkbox" at bounding box center [11, 170] width 4 height 4
checkbox Esofagogastroduodenoscopia "true"
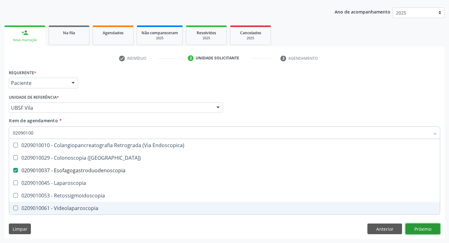
click at [427, 232] on div "Requerente * Paciente Médico(a) Enfermeiro(a) Paciente Nenhum resultado encontr…" at bounding box center [224, 153] width 440 height 171
checkbox \(Coloscopia\) "true"
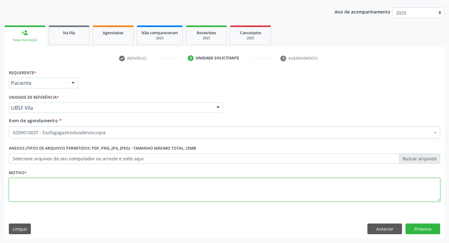
click at [15, 184] on textarea at bounding box center [224, 190] width 431 height 24
type textarea "AVALIACAO"
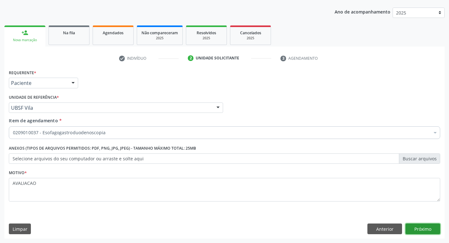
click at [415, 228] on button "Próximo" at bounding box center [422, 229] width 35 height 11
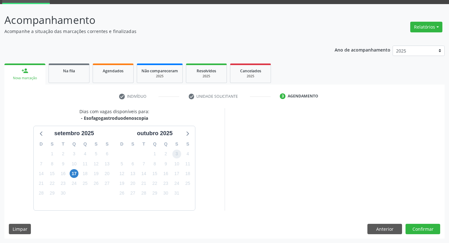
click at [175, 153] on span "3" at bounding box center [176, 154] width 9 height 9
click at [421, 232] on button "Confirmar" at bounding box center [422, 229] width 35 height 11
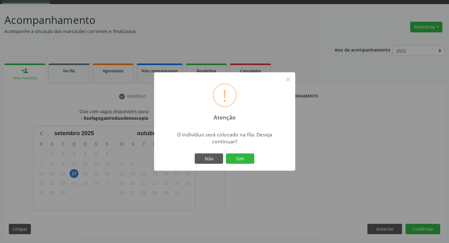
click at [254, 163] on div "Não Sim" at bounding box center [224, 158] width 62 height 13
click at [250, 159] on button "Sim" at bounding box center [240, 159] width 28 height 11
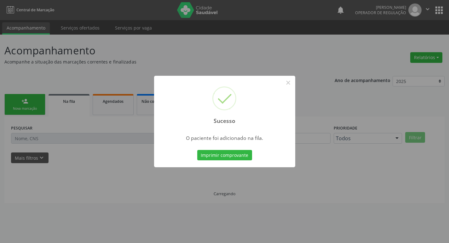
scroll to position [0, 0]
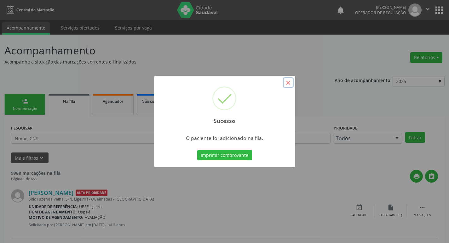
click at [288, 84] on button "×" at bounding box center [288, 82] width 11 height 11
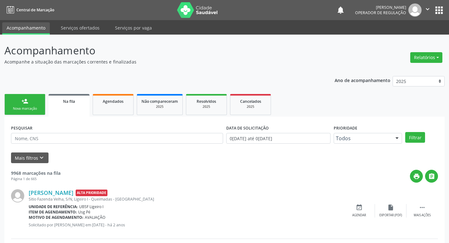
click at [37, 108] on div "Nova marcação" at bounding box center [24, 108] width 31 height 5
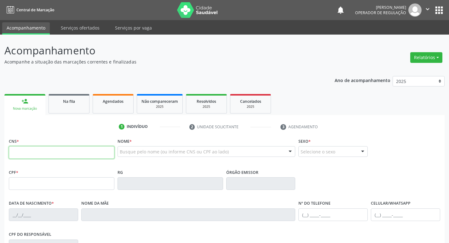
click at [27, 153] on input "text" at bounding box center [61, 152] width 105 height 13
type input "703 6010 4837 0333"
type input "074.761.104-12"
type input "02/04/1988"
type input "Cicera Maria da Silva"
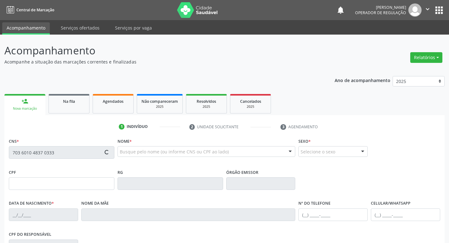
type input "(83) 99316-6274"
type input "087.128.864-83"
type input "S/N"
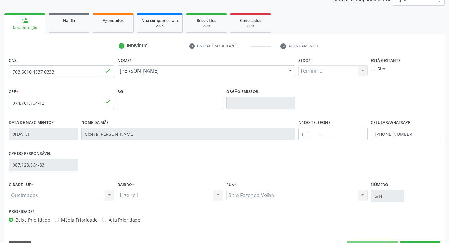
scroll to position [98, 0]
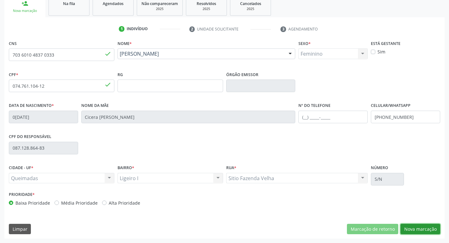
click at [432, 230] on button "Nova marcação" at bounding box center [420, 229] width 40 height 11
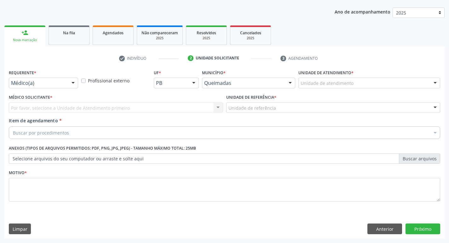
click at [77, 80] on div "Médico(a) Médico(a) Enfermeiro(a) Paciente Nenhum resultado encontrado para: " …" at bounding box center [43, 83] width 69 height 11
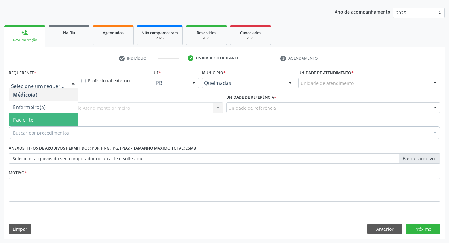
click at [47, 117] on span "Paciente" at bounding box center [43, 120] width 69 height 13
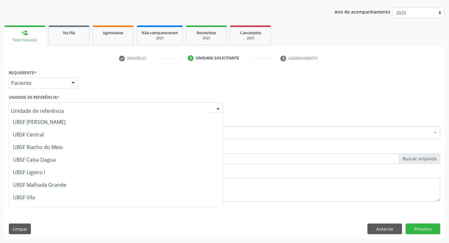
scroll to position [126, 0]
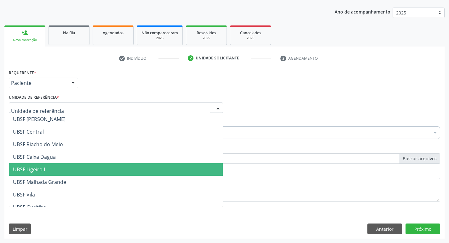
click at [51, 172] on span "UBSF Ligeiro I" at bounding box center [115, 169] width 213 height 13
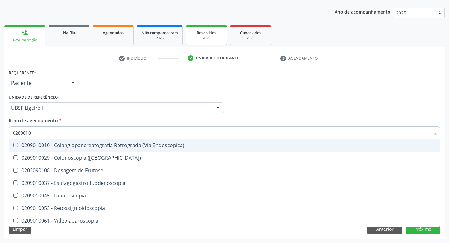
type input "02090100"
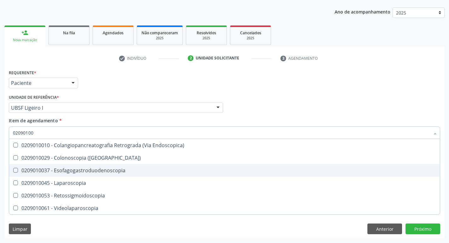
click at [14, 170] on Esofagogastroduodenoscopia at bounding box center [15, 170] width 5 height 5
click at [13, 170] on Esofagogastroduodenoscopia "checkbox" at bounding box center [11, 170] width 4 height 4
checkbox Esofagogastroduodenoscopia "true"
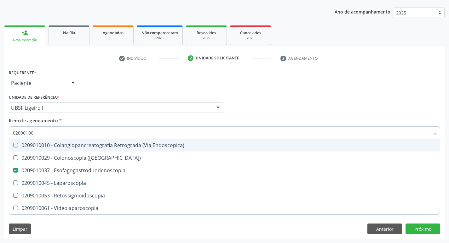
click at [343, 111] on div "Médico Solicitante Por favor, selecione a Unidade de Atendimento primeiro Nenhu…" at bounding box center [224, 105] width 434 height 25
checkbox \(Coloscopia\) "true"
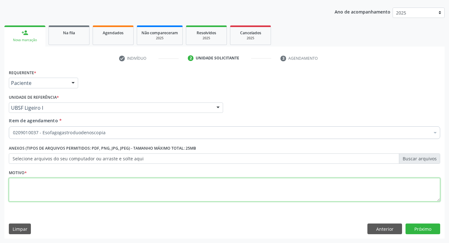
click at [25, 187] on textarea at bounding box center [224, 190] width 431 height 24
type textarea "DOENCA DE REFLUXO GASTROESOFAGICO"
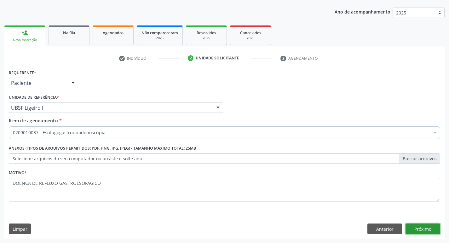
click at [428, 231] on button "Próximo" at bounding box center [422, 229] width 35 height 11
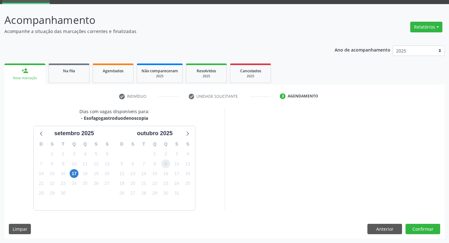
click at [165, 166] on span "9" at bounding box center [165, 164] width 9 height 9
click at [422, 228] on button "Confirmar" at bounding box center [422, 229] width 35 height 11
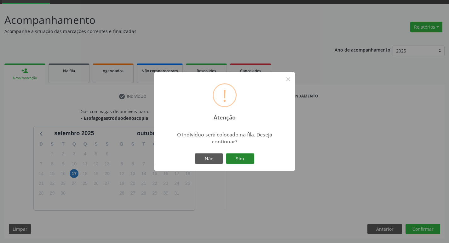
click at [235, 159] on button "Sim" at bounding box center [240, 159] width 28 height 11
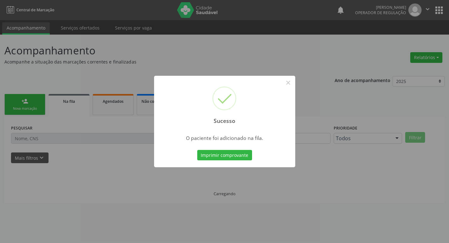
scroll to position [0, 0]
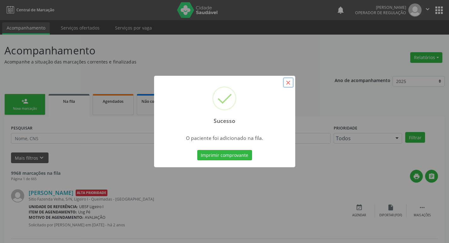
click at [290, 85] on button "×" at bounding box center [288, 82] width 11 height 11
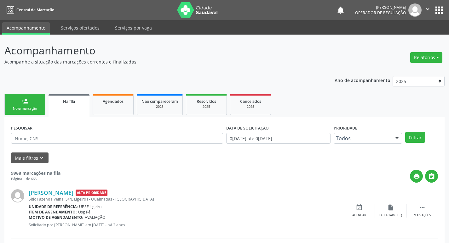
click at [35, 108] on div "Nova marcação" at bounding box center [24, 108] width 31 height 5
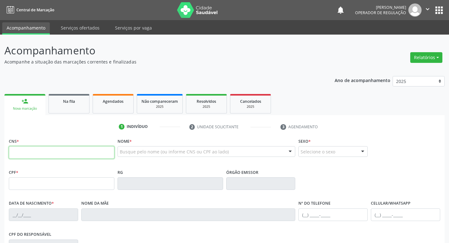
click at [28, 150] on input "text" at bounding box center [61, 152] width 105 height 13
type input "700 7039 9400 4274"
type input "027.031.364-80"
type input "28/08/1975"
type input "Antonia Euzébio de Lima"
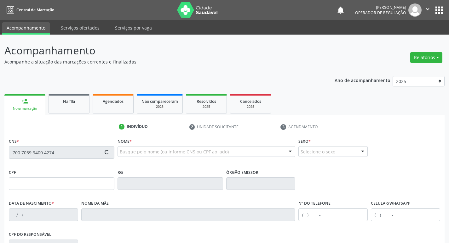
type input "(83) 99364-6790"
type input "205"
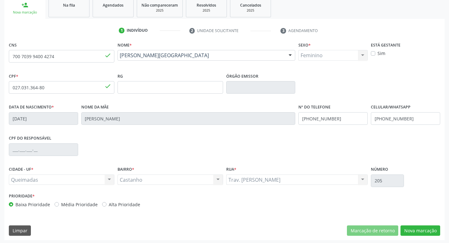
scroll to position [98, 0]
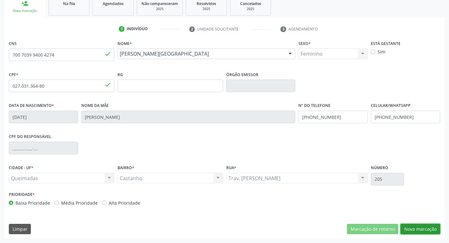
click at [424, 229] on button "Nova marcação" at bounding box center [420, 229] width 40 height 11
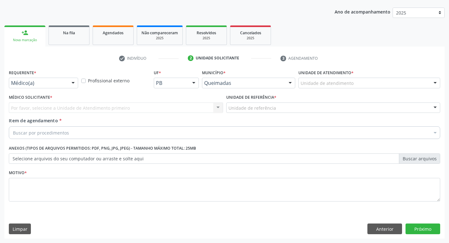
scroll to position [69, 0]
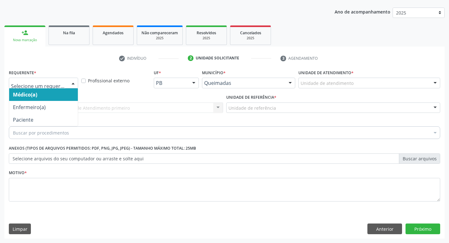
click at [71, 84] on div at bounding box center [72, 83] width 9 height 11
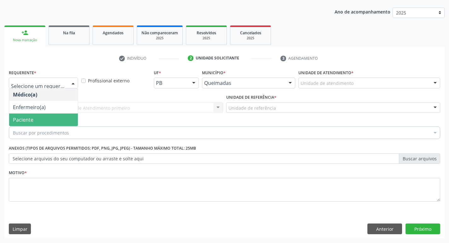
click at [61, 117] on span "Paciente" at bounding box center [43, 120] width 69 height 13
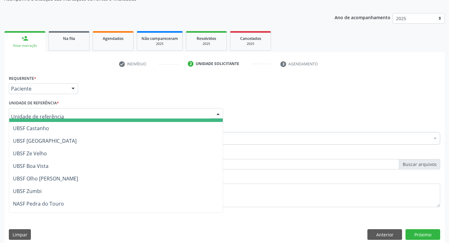
scroll to position [31, 0]
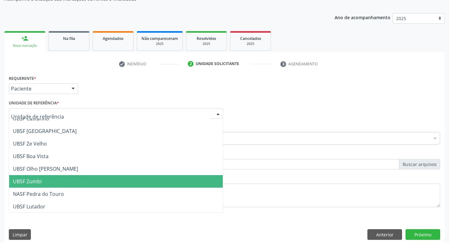
click at [37, 182] on span "UBSF Zumbi" at bounding box center [27, 181] width 29 height 7
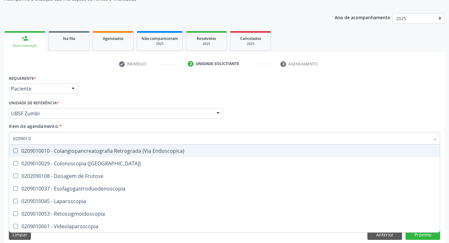
type input "02090100"
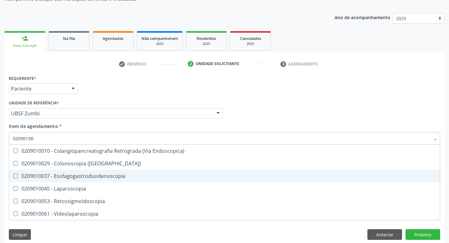
click at [16, 174] on Esofagogastroduodenoscopia at bounding box center [15, 176] width 5 height 5
click at [13, 174] on Esofagogastroduodenoscopia "checkbox" at bounding box center [11, 176] width 4 height 4
checkbox Esofagogastroduodenoscopia "true"
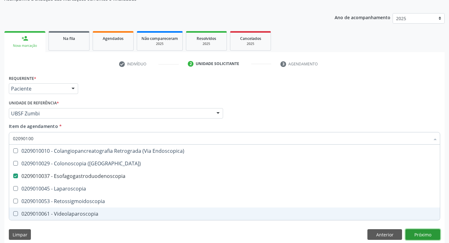
click at [419, 232] on div "Requerente * Paciente Médico(a) Enfermeiro(a) Paciente Nenhum resultado encontr…" at bounding box center [224, 159] width 440 height 171
checkbox \(Coloscopia\) "true"
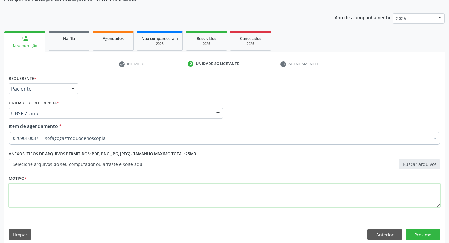
click at [28, 188] on textarea at bounding box center [224, 196] width 431 height 24
type textarea "AVALIACAO"
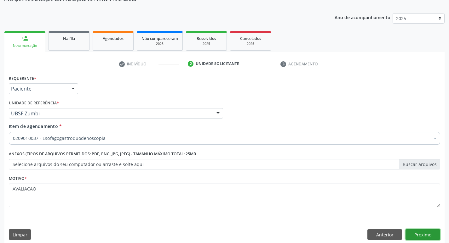
click at [432, 236] on button "Próximo" at bounding box center [422, 234] width 35 height 11
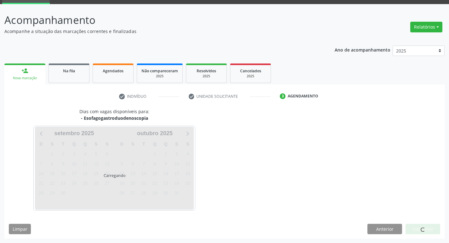
scroll to position [31, 0]
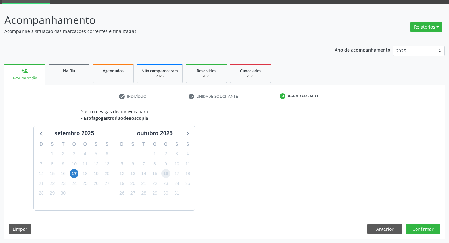
click at [167, 172] on span "16" at bounding box center [165, 173] width 9 height 9
click at [419, 228] on button "Confirmar" at bounding box center [422, 229] width 35 height 11
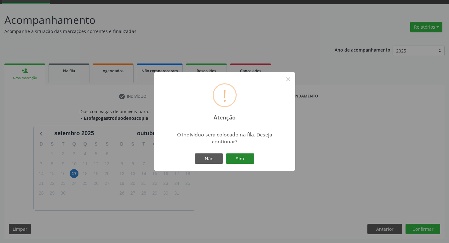
click at [240, 161] on button "Sim" at bounding box center [240, 159] width 28 height 11
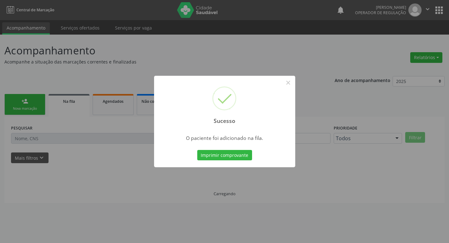
scroll to position [0, 0]
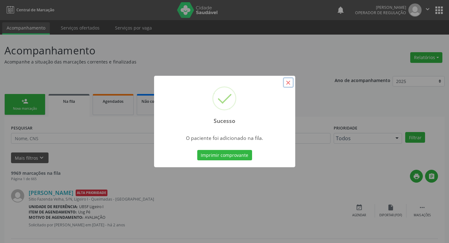
click at [290, 82] on button "×" at bounding box center [288, 82] width 11 height 11
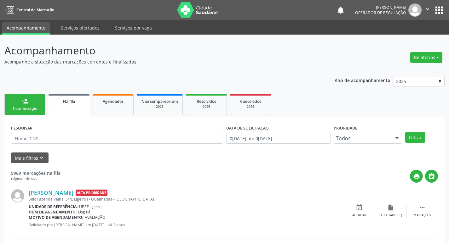
click at [37, 102] on link "person_add Nova marcação" at bounding box center [24, 104] width 41 height 21
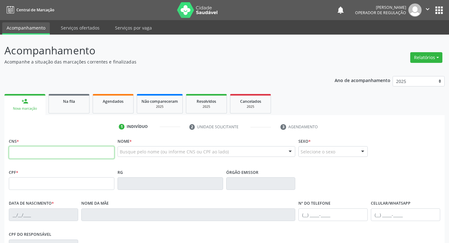
click at [19, 152] on input "text" at bounding box center [61, 152] width 105 height 13
click at [23, 150] on input "text" at bounding box center [61, 152] width 105 height 13
type input "708 2096 7764 4341"
type input "043.849.684-18"
type input "1[DATE]"
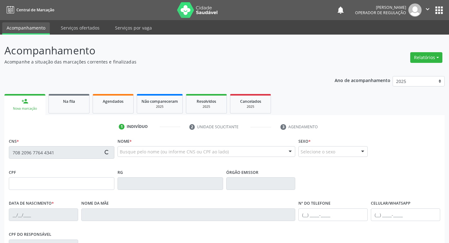
type input "Argentina [PERSON_NAME]"
type input "[PHONE_NUMBER]"
type input "284"
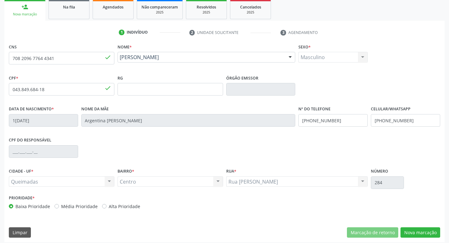
scroll to position [98, 0]
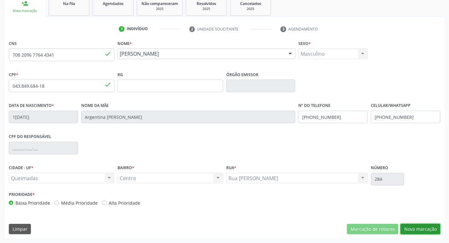
click at [419, 232] on button "Nova marcação" at bounding box center [420, 229] width 40 height 11
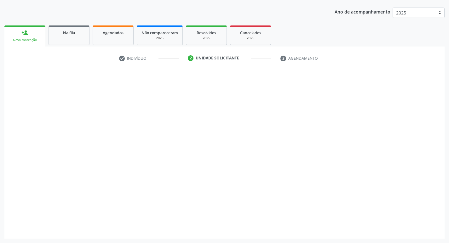
scroll to position [69, 0]
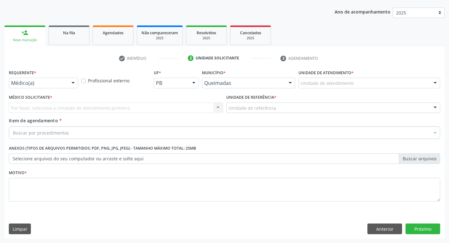
click at [71, 83] on div at bounding box center [72, 83] width 9 height 11
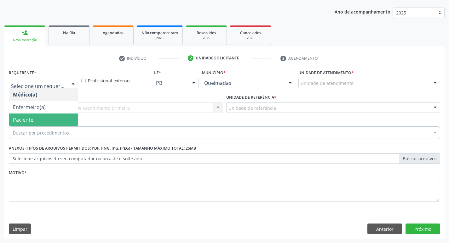
click at [42, 125] on span "Paciente" at bounding box center [43, 120] width 69 height 13
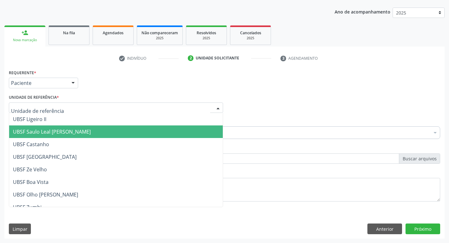
click at [35, 128] on span "UBSF Saulo Leal [PERSON_NAME]" at bounding box center [52, 131] width 78 height 7
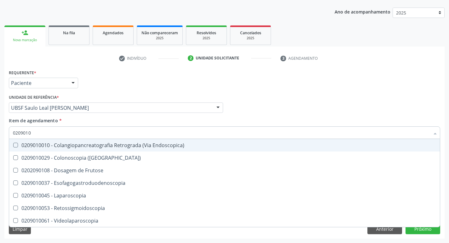
type input "02090100"
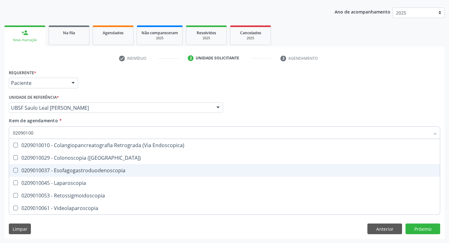
click at [16, 170] on Esofagogastroduodenoscopia at bounding box center [15, 170] width 5 height 5
click at [13, 170] on Esofagogastroduodenoscopia "checkbox" at bounding box center [11, 170] width 4 height 4
checkbox Esofagogastroduodenoscopia "true"
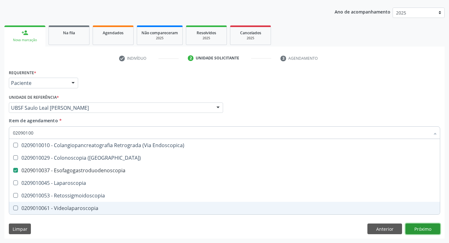
click at [426, 231] on div "Requerente * Paciente Médico(a) Enfermeiro(a) Paciente Nenhum resultado encontr…" at bounding box center [224, 153] width 440 height 171
checkbox \(Coloscopia\) "true"
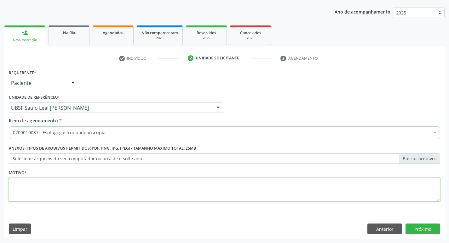
click at [14, 191] on textarea at bounding box center [224, 190] width 431 height 24
type textarea "CONT"
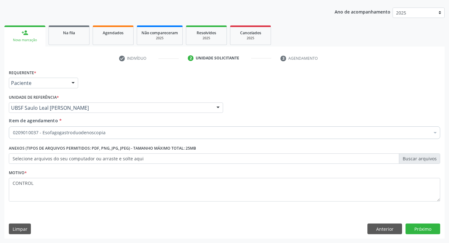
scroll to position [69, 0]
type textarea "CONTROLE H PYLORI"
click at [430, 229] on button "Próximo" at bounding box center [422, 229] width 35 height 11
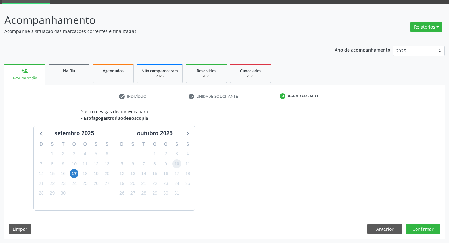
click at [180, 164] on span "10" at bounding box center [176, 164] width 9 height 9
click at [417, 228] on button "Confirmar" at bounding box center [422, 229] width 35 height 11
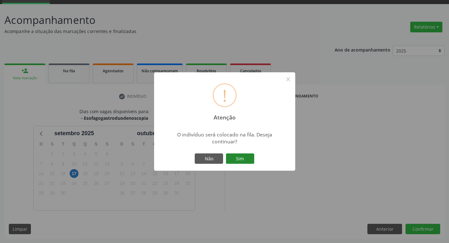
click at [244, 159] on button "Sim" at bounding box center [240, 159] width 28 height 11
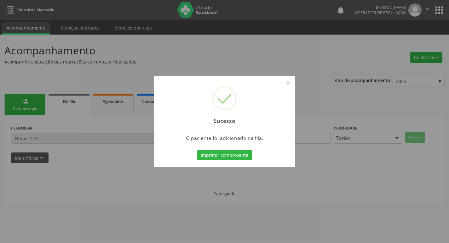
scroll to position [0, 0]
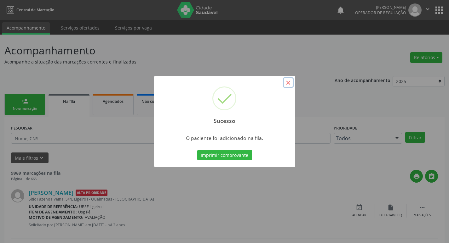
click at [291, 86] on button "×" at bounding box center [288, 82] width 11 height 11
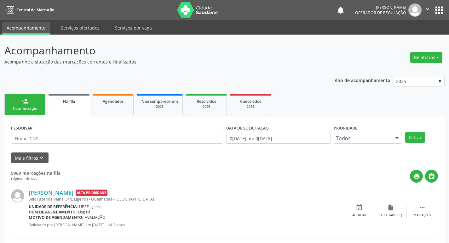
click at [22, 102] on div "person_add" at bounding box center [24, 101] width 7 height 7
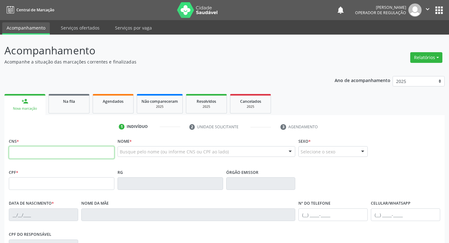
click at [30, 154] on input "text" at bounding box center [61, 152] width 105 height 13
type input "702 9015 9618 3872"
type input "016.464.184-09"
type input "[DATE]"
type input "[PERSON_NAME]"
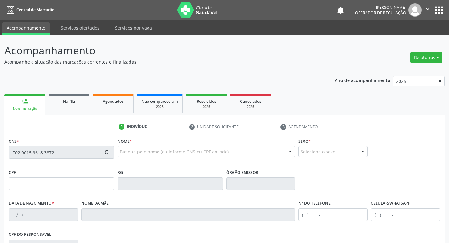
type input "[PHONE_NUMBER]"
type input "405"
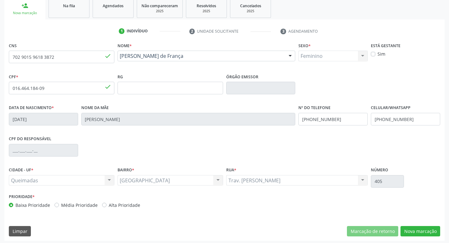
scroll to position [98, 0]
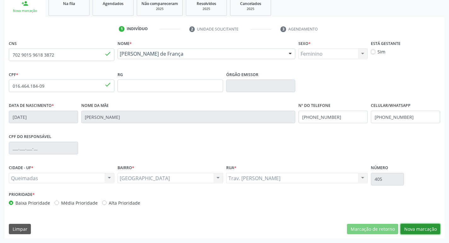
click at [420, 231] on button "Nova marcação" at bounding box center [420, 229] width 40 height 11
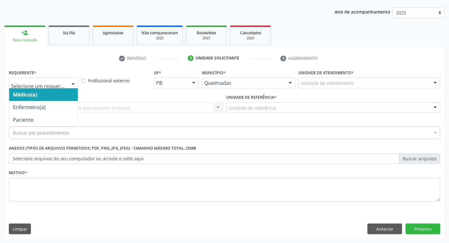
click at [72, 82] on div at bounding box center [72, 83] width 9 height 11
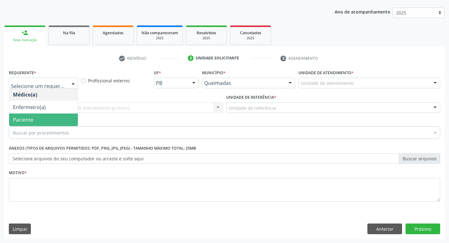
click at [56, 118] on span "Paciente" at bounding box center [43, 120] width 69 height 13
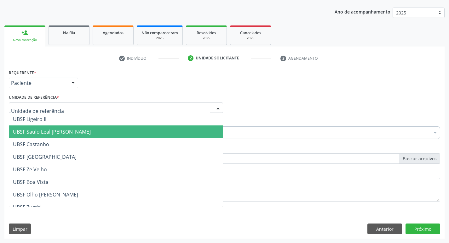
click at [60, 132] on span "UBSF Saulo Leal [PERSON_NAME]" at bounding box center [52, 131] width 78 height 7
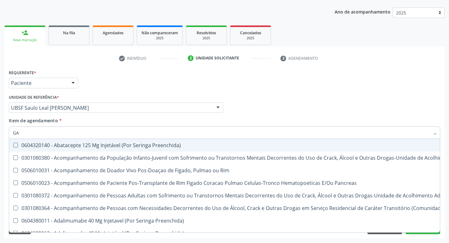
type input "G"
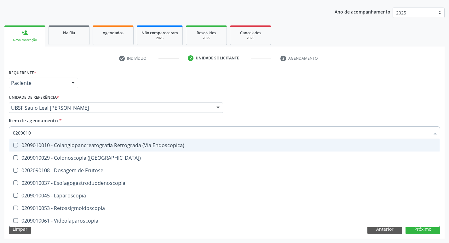
type input "02090100"
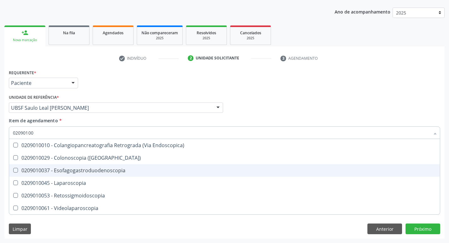
click at [13, 169] on Esofagogastroduodenoscopia at bounding box center [15, 170] width 5 height 5
click at [13, 169] on Esofagogastroduodenoscopia "checkbox" at bounding box center [11, 170] width 4 height 4
checkbox Esofagogastroduodenoscopia "true"
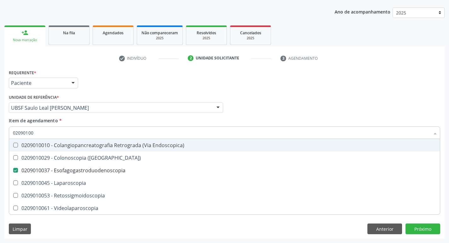
click at [415, 113] on div "Médico Solicitante Por favor, selecione a Unidade de Atendimento primeiro Nenhu…" at bounding box center [224, 105] width 434 height 25
checkbox \(Coloscopia\) "true"
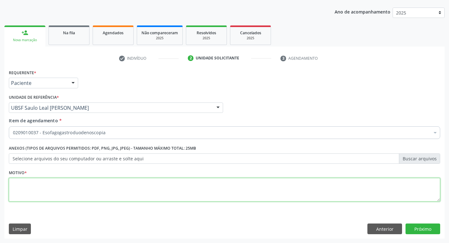
click at [39, 196] on textarea at bounding box center [224, 190] width 431 height 24
type textarea "GASTRITE"
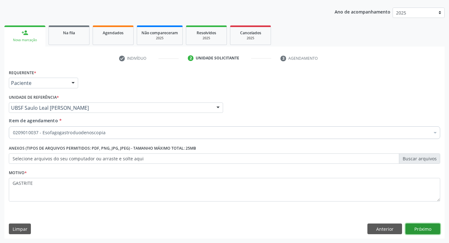
click at [428, 229] on button "Próximo" at bounding box center [422, 229] width 35 height 11
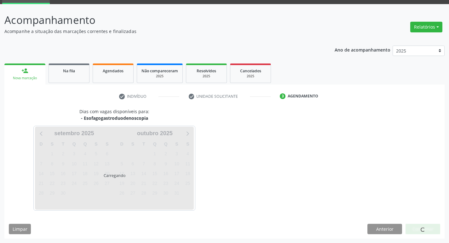
scroll to position [31, 0]
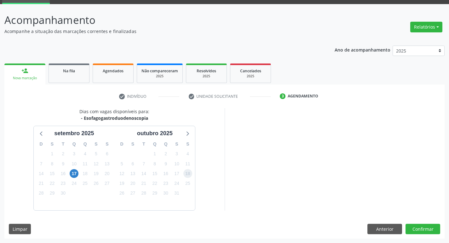
click at [185, 172] on span "18" at bounding box center [187, 173] width 9 height 9
click at [421, 227] on button "Confirmar" at bounding box center [422, 229] width 35 height 11
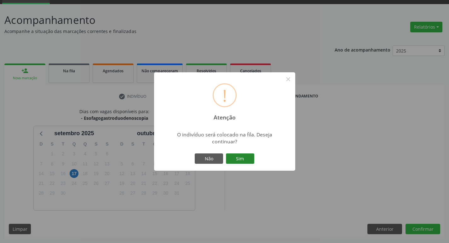
click at [242, 159] on button "Sim" at bounding box center [240, 159] width 28 height 11
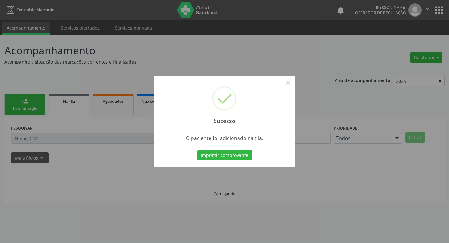
scroll to position [0, 0]
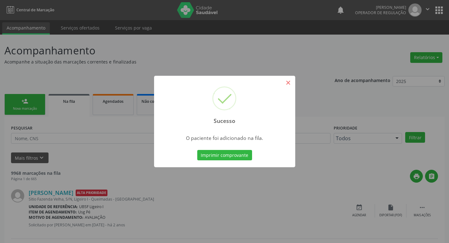
click at [294, 82] on div "Sucesso ×" at bounding box center [224, 103] width 141 height 54
click at [288, 84] on button "×" at bounding box center [288, 82] width 11 height 11
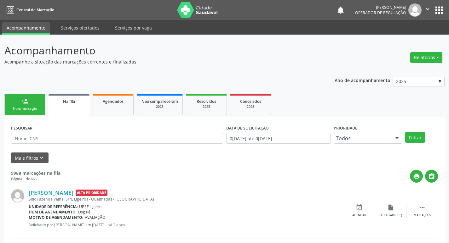
click at [35, 111] on div "Nova marcação" at bounding box center [24, 108] width 31 height 5
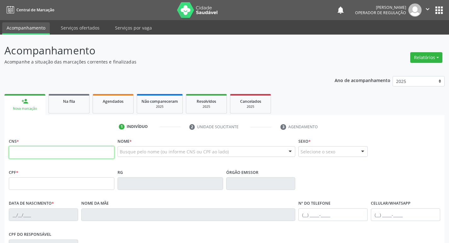
click at [14, 157] on input "text" at bounding box center [61, 152] width 105 height 13
type input "700 0098 1114 7005"
type input "134.864.814-79"
type input "[DATE]"
type input "[PERSON_NAME]"
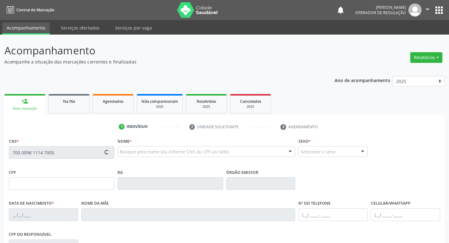
type input "[PHONE_NUMBER]"
type input "271"
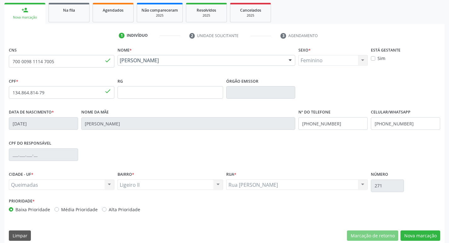
scroll to position [98, 0]
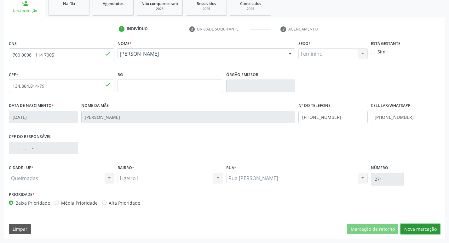
click at [416, 228] on button "Nova marcação" at bounding box center [420, 229] width 40 height 11
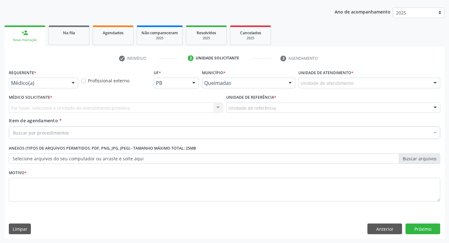
scroll to position [69, 0]
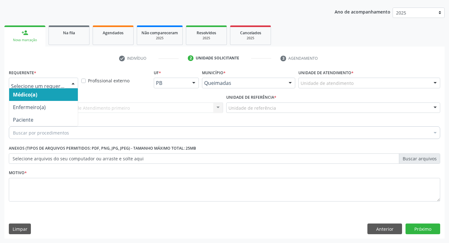
click at [78, 82] on div "Médico(a) Enfermeiro(a) Paciente Nenhum resultado encontrado para: " " Não há n…" at bounding box center [43, 83] width 69 height 11
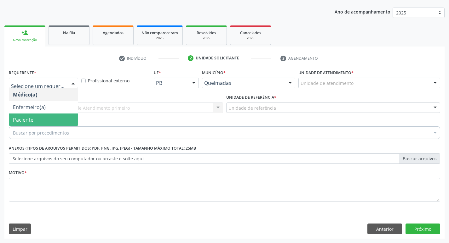
click at [66, 121] on span "Paciente" at bounding box center [43, 120] width 69 height 13
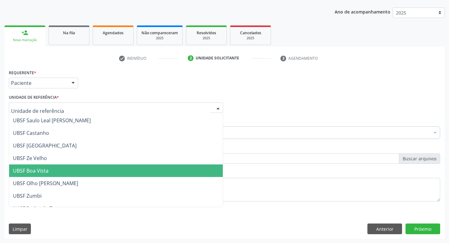
scroll to position [0, 0]
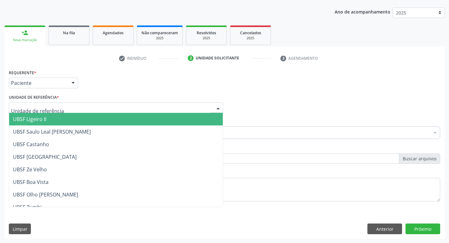
click at [48, 119] on span "UBSF Ligeiro II" at bounding box center [115, 119] width 213 height 13
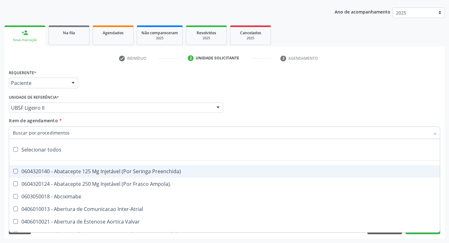
click at [26, 135] on input "Item de agendamento *" at bounding box center [221, 133] width 416 height 13
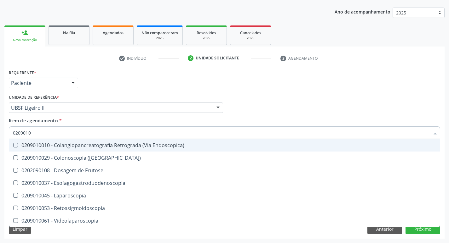
type input "02090100"
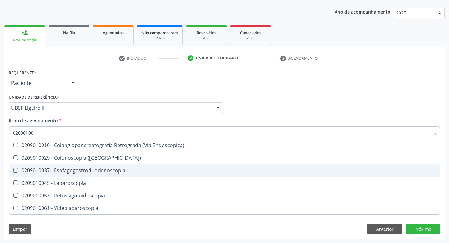
click at [15, 169] on Esofagogastroduodenoscopia at bounding box center [15, 170] width 5 height 5
click at [13, 169] on Esofagogastroduodenoscopia "checkbox" at bounding box center [11, 170] width 4 height 4
checkbox Esofagogastroduodenoscopia "true"
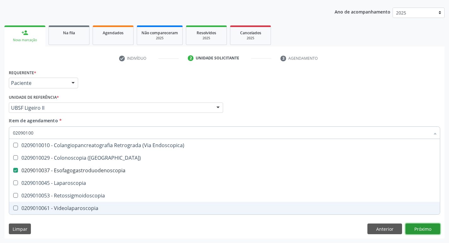
checkbox \(Coloscopia\) "true"
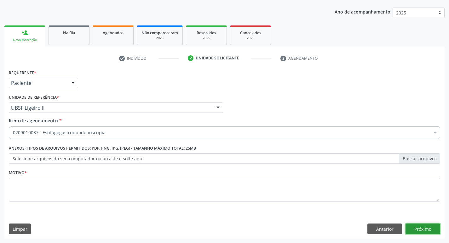
click at [423, 229] on div "Requerente * Paciente Médico(a) Enfermeiro(a) Paciente Nenhum resultado encontr…" at bounding box center [224, 153] width 440 height 171
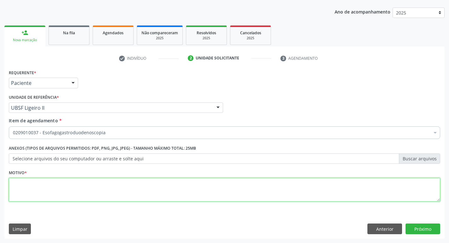
click at [11, 185] on textarea at bounding box center [224, 190] width 431 height 24
type textarea "AVALIACAO"
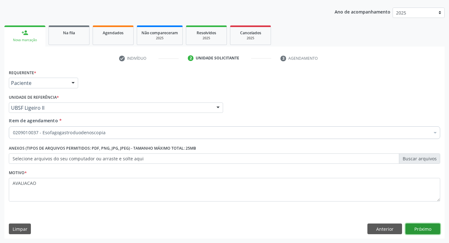
click at [419, 229] on button "Próximo" at bounding box center [422, 229] width 35 height 11
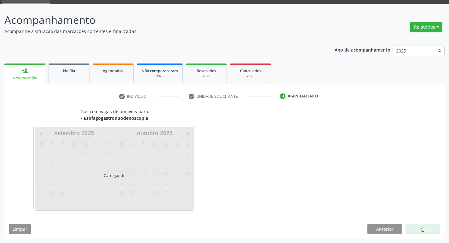
scroll to position [31, 0]
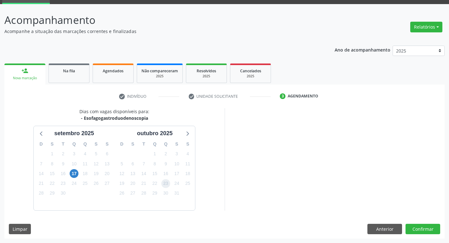
click at [168, 182] on span "23" at bounding box center [165, 183] width 9 height 9
click at [420, 231] on button "Confirmar" at bounding box center [422, 229] width 35 height 11
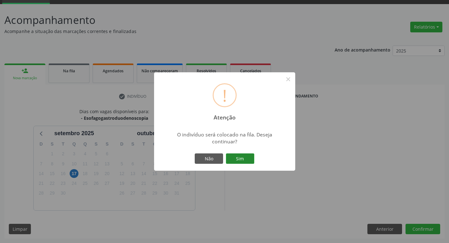
click at [246, 161] on button "Sim" at bounding box center [240, 159] width 28 height 11
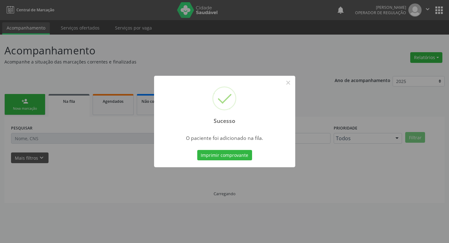
scroll to position [0, 0]
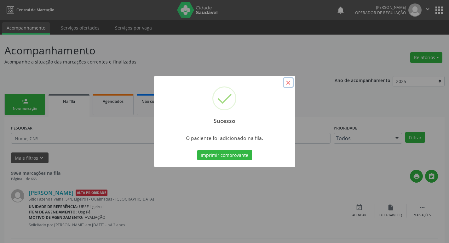
click at [290, 82] on button "×" at bounding box center [288, 82] width 11 height 11
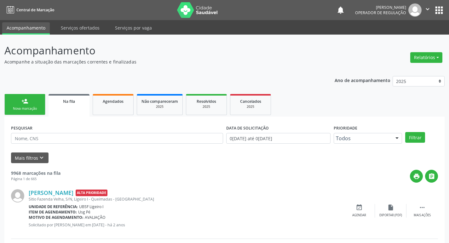
click at [25, 105] on link "person_add Nova marcação" at bounding box center [24, 104] width 41 height 21
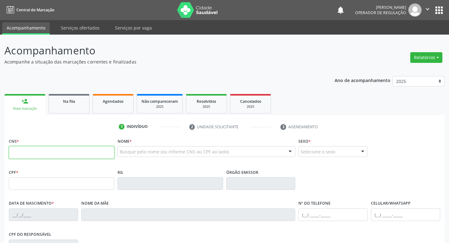
click at [21, 150] on input "text" at bounding box center [61, 152] width 105 height 13
type input "708 2071 4300 6449"
type input "218.591.834-68"
type input "1[DATE]"
type input "[PERSON_NAME]"
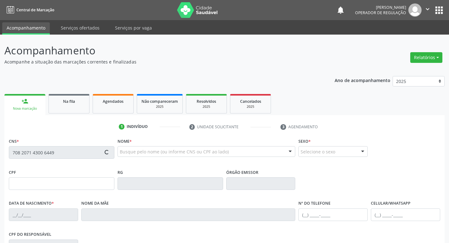
type input "[PHONE_NUMBER]"
type input "84"
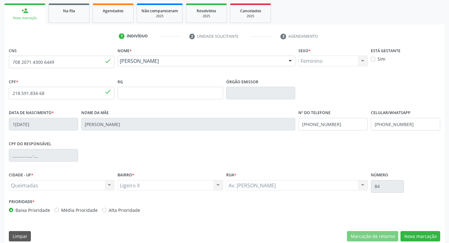
scroll to position [98, 0]
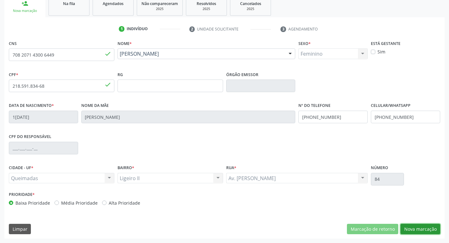
click at [415, 229] on button "Nova marcação" at bounding box center [420, 229] width 40 height 11
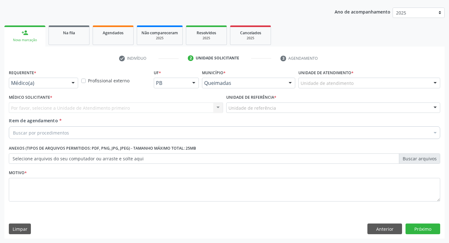
scroll to position [69, 0]
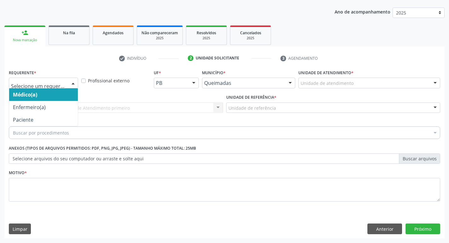
click at [72, 82] on div at bounding box center [72, 83] width 9 height 11
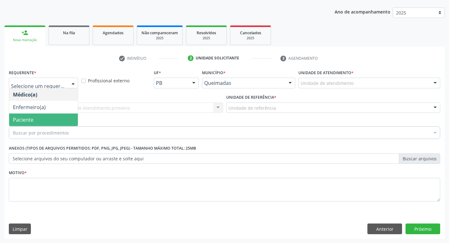
drag, startPoint x: 52, startPoint y: 115, endPoint x: 56, endPoint y: 117, distance: 4.5
click at [56, 117] on span "Paciente" at bounding box center [43, 120] width 69 height 13
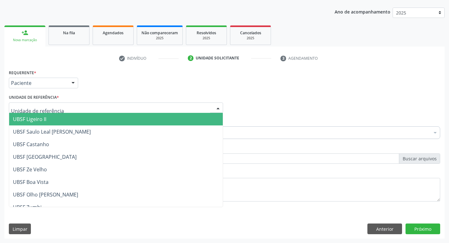
click at [58, 122] on span "UBSF Ligeiro II" at bounding box center [115, 119] width 213 height 13
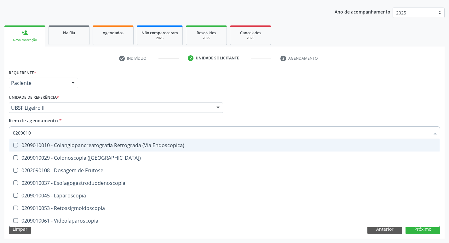
type input "02090100"
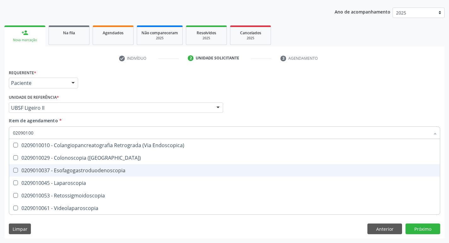
click at [16, 170] on Esofagogastroduodenoscopia at bounding box center [15, 170] width 5 height 5
click at [13, 170] on Esofagogastroduodenoscopia "checkbox" at bounding box center [11, 170] width 4 height 4
checkbox Esofagogastroduodenoscopia "true"
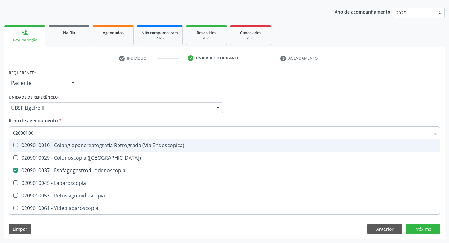
click at [300, 107] on div "Médico Solicitante Por favor, selecione a Unidade de Atendimento primeiro Nenhu…" at bounding box center [224, 105] width 434 height 25
checkbox \(Coloscopia\) "true"
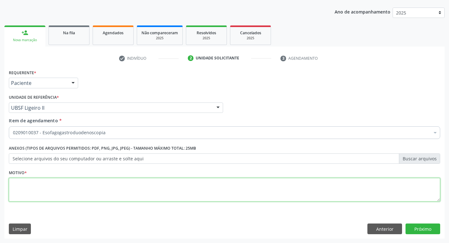
click at [24, 192] on textarea at bounding box center [224, 190] width 431 height 24
type textarea "AVALIACAO"
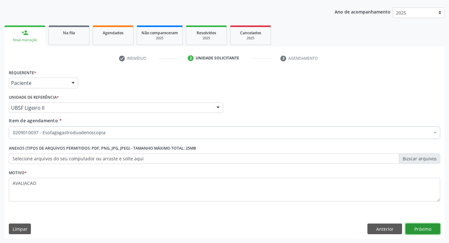
click at [422, 232] on button "Próximo" at bounding box center [422, 229] width 35 height 11
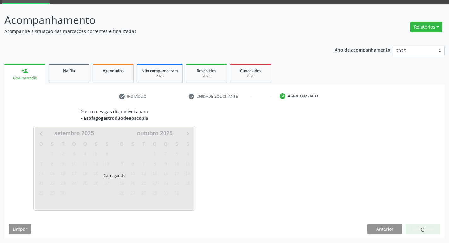
scroll to position [31, 0]
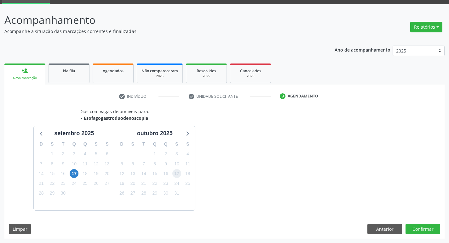
click at [179, 173] on span "17" at bounding box center [176, 173] width 9 height 9
click at [419, 231] on button "Confirmar" at bounding box center [422, 229] width 35 height 11
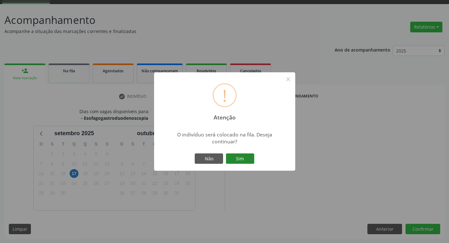
click at [234, 155] on button "Sim" at bounding box center [240, 159] width 28 height 11
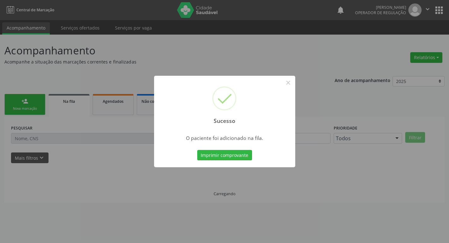
scroll to position [0, 0]
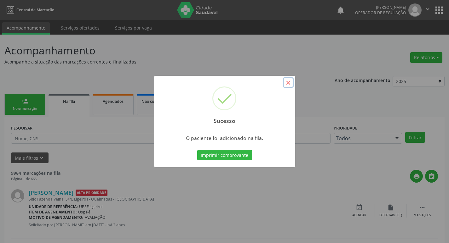
click at [291, 84] on button "×" at bounding box center [288, 82] width 11 height 11
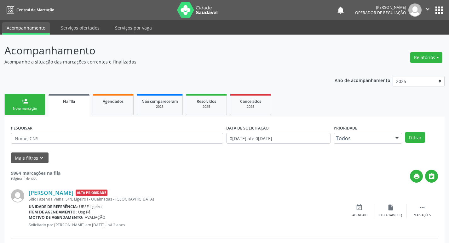
click at [34, 109] on div "Nova marcação" at bounding box center [24, 108] width 31 height 5
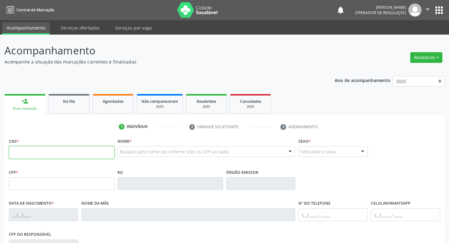
click at [23, 154] on input "text" at bounding box center [61, 152] width 105 height 13
type input "700 5057 3332 0656"
type input "008.449.984-27"
type input "1[DATE]"
type input "[PERSON_NAME]"
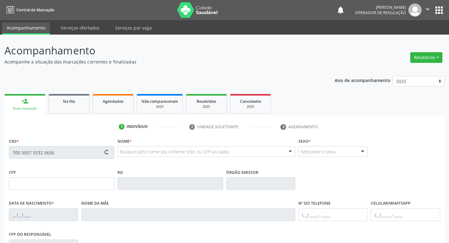
type input "[PHONE_NUMBER]"
type input "85"
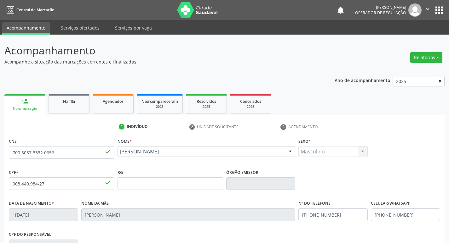
scroll to position [98, 0]
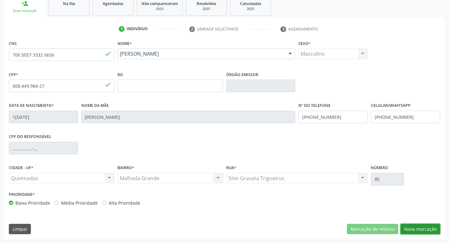
click at [418, 231] on button "Nova marcação" at bounding box center [420, 229] width 40 height 11
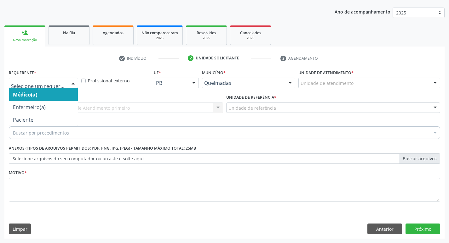
click at [73, 85] on div at bounding box center [72, 83] width 9 height 11
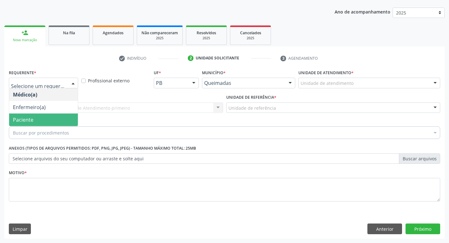
click at [64, 115] on span "Paciente" at bounding box center [43, 120] width 69 height 13
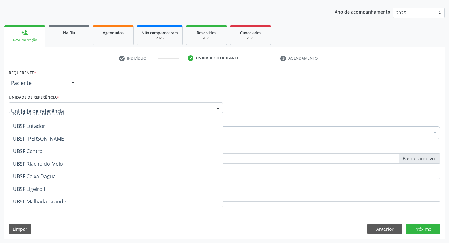
scroll to position [126, 0]
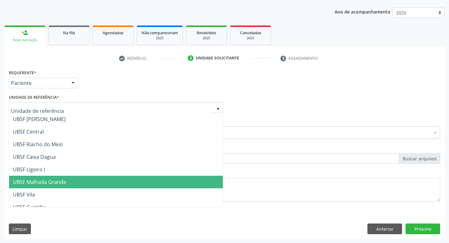
click at [45, 181] on span "UBSF Malhada Grande" at bounding box center [39, 182] width 53 height 7
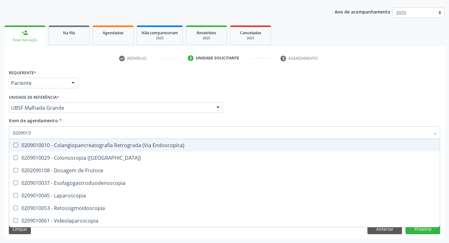
type input "02090100"
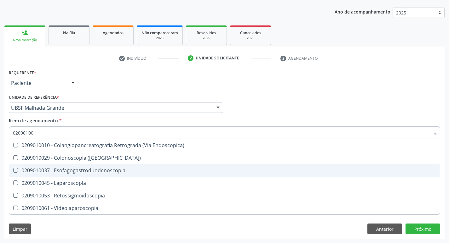
click at [16, 170] on Esofagogastroduodenoscopia at bounding box center [15, 170] width 5 height 5
click at [13, 170] on Esofagogastroduodenoscopia "checkbox" at bounding box center [11, 170] width 4 height 4
checkbox Esofagogastroduodenoscopia "true"
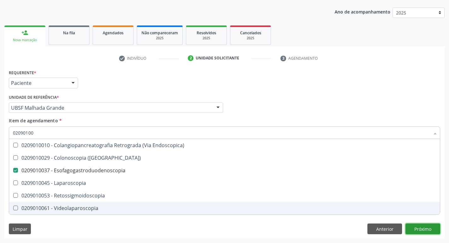
click at [431, 232] on div "Requerente * Paciente Médico(a) Enfermeiro(a) Paciente Nenhum resultado encontr…" at bounding box center [224, 153] width 440 height 171
checkbox \(Coloscopia\) "true"
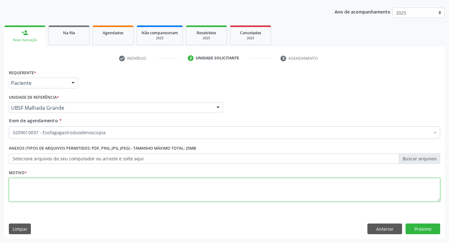
click at [35, 198] on textarea at bounding box center [224, 190] width 431 height 24
type textarea "AVALIACAO"
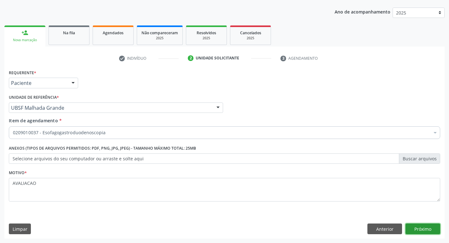
click at [418, 227] on button "Próximo" at bounding box center [422, 229] width 35 height 11
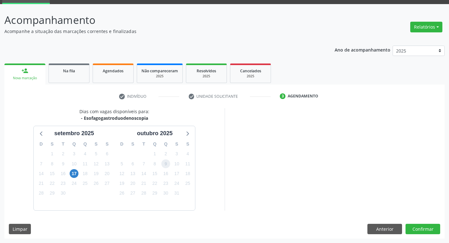
click at [166, 164] on span "9" at bounding box center [165, 164] width 9 height 9
click at [418, 229] on button "Confirmar" at bounding box center [422, 229] width 35 height 11
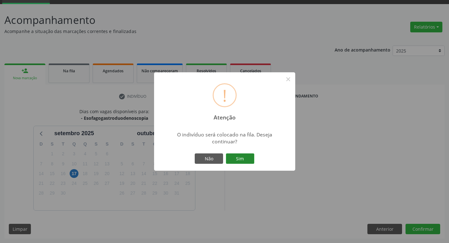
click at [241, 160] on button "Sim" at bounding box center [240, 159] width 28 height 11
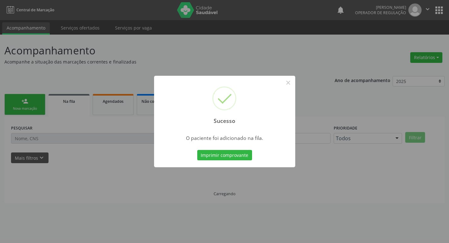
scroll to position [0, 0]
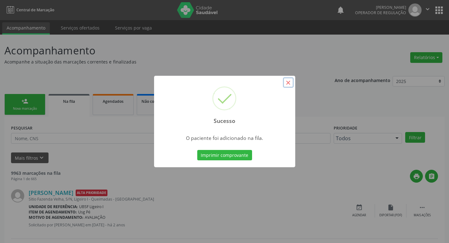
click at [289, 83] on button "×" at bounding box center [288, 82] width 11 height 11
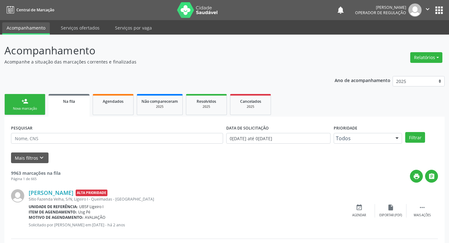
click at [27, 110] on div "Nova marcação" at bounding box center [24, 108] width 31 height 5
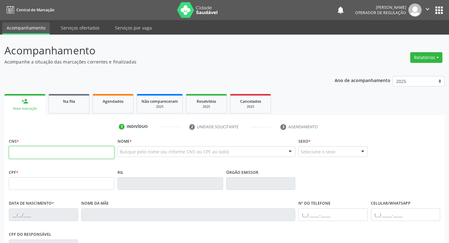
click at [18, 155] on input "text" at bounding box center [61, 152] width 105 height 13
type input "709 6046 4774 0474"
type input "396.764.557-68"
type input "1[DATE]"
type input "[PERSON_NAME]"
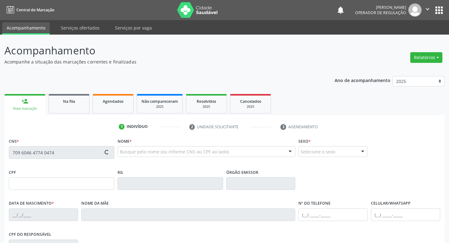
type input "[PHONE_NUMBER]"
type input "095.935.217-12"
type input "38"
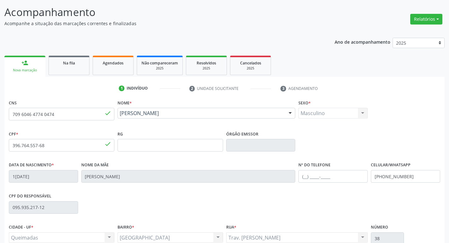
scroll to position [98, 0]
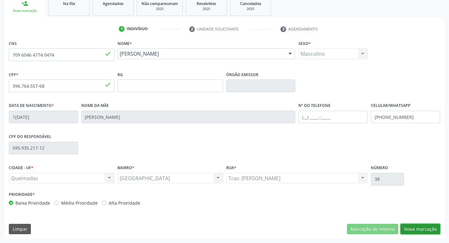
click at [423, 228] on button "Nova marcação" at bounding box center [420, 229] width 40 height 11
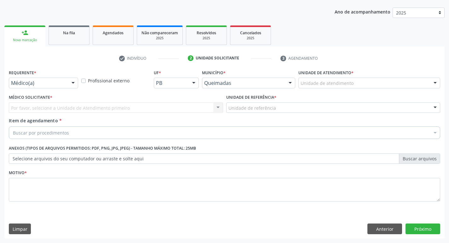
scroll to position [69, 0]
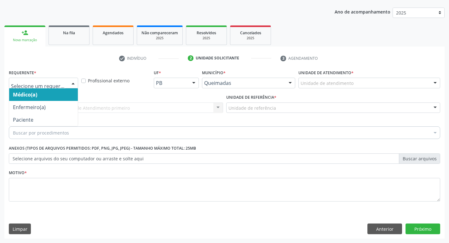
click at [73, 82] on div at bounding box center [72, 83] width 9 height 11
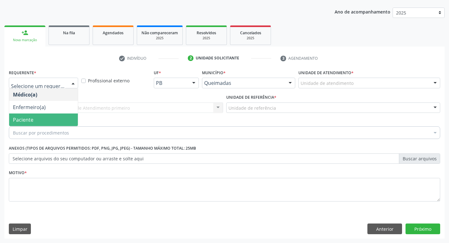
click at [44, 116] on span "Paciente" at bounding box center [43, 120] width 69 height 13
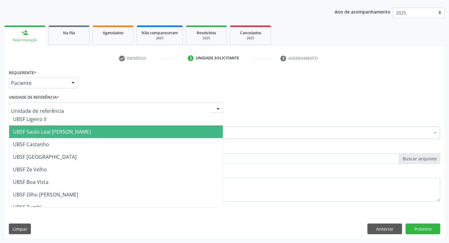
click at [48, 131] on span "UBSF Saulo Leal [PERSON_NAME]" at bounding box center [52, 131] width 78 height 7
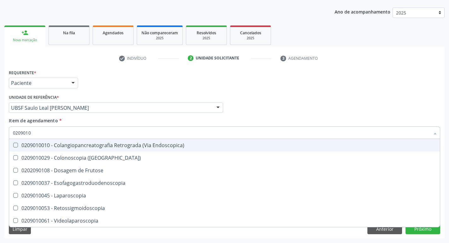
type input "02090100"
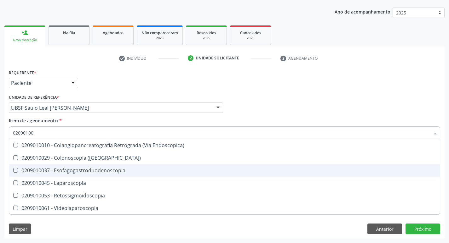
click at [15, 169] on Esofagogastroduodenoscopia at bounding box center [15, 170] width 5 height 5
click at [13, 169] on Esofagogastroduodenoscopia "checkbox" at bounding box center [11, 170] width 4 height 4
checkbox Esofagogastroduodenoscopia "true"
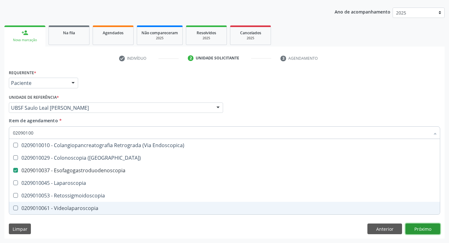
click at [424, 228] on div "Requerente * Paciente Médico(a) Enfermeiro(a) Paciente Nenhum resultado encontr…" at bounding box center [224, 153] width 440 height 171
checkbox \(Coloscopia\) "true"
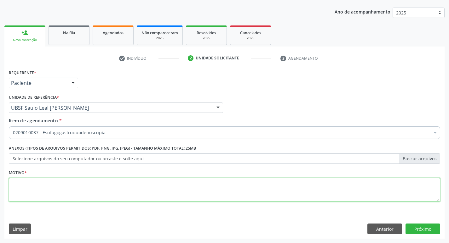
click at [26, 185] on textarea at bounding box center [224, 190] width 431 height 24
type textarea "AVALIACAO"
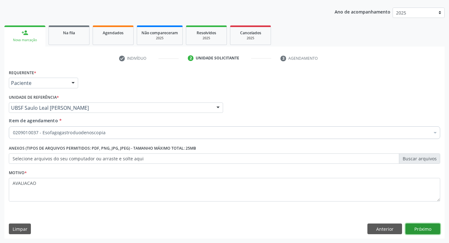
click at [420, 228] on button "Próximo" at bounding box center [422, 229] width 35 height 11
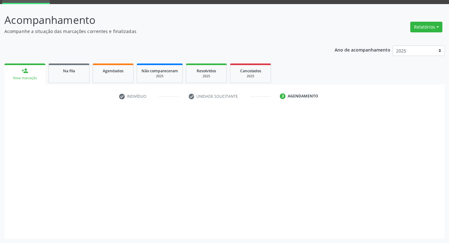
scroll to position [31, 0]
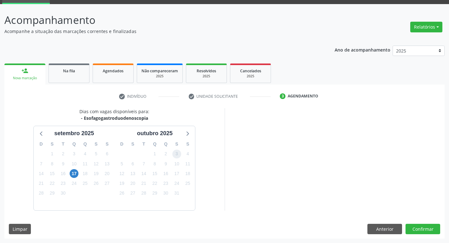
click at [177, 157] on span "3" at bounding box center [176, 154] width 9 height 9
click at [420, 229] on button "Confirmar" at bounding box center [422, 229] width 35 height 11
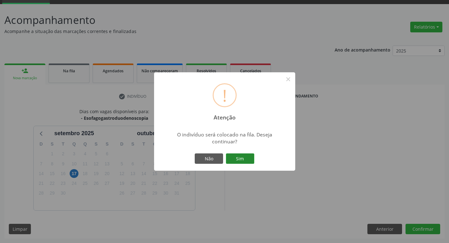
click at [244, 157] on button "Sim" at bounding box center [240, 159] width 28 height 11
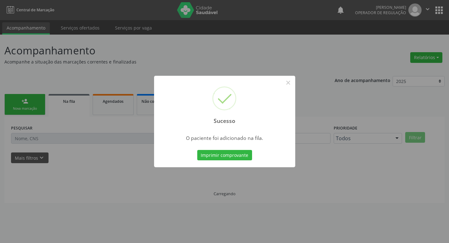
scroll to position [0, 0]
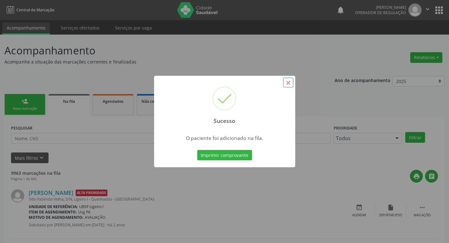
click at [288, 82] on button "×" at bounding box center [288, 82] width 11 height 11
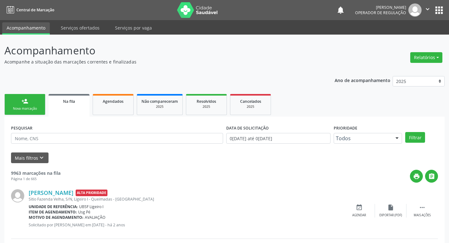
click at [36, 108] on div "Nova marcação" at bounding box center [24, 108] width 31 height 5
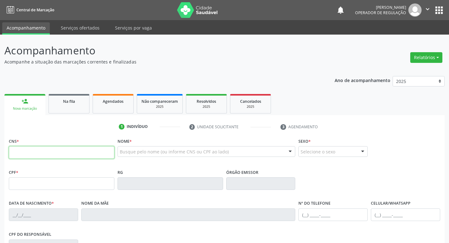
click at [25, 151] on input "text" at bounding box center [61, 152] width 105 height 13
click at [25, 157] on input "text" at bounding box center [61, 152] width 105 height 13
type input "708 9047 1437 0318"
type input "082.488.124-99"
type input "2[DATE]"
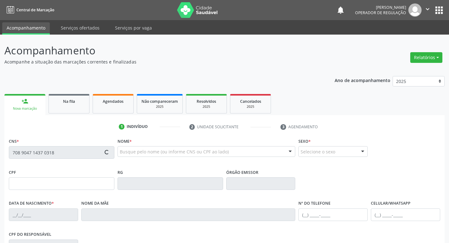
type input "[PERSON_NAME]"
type input "[PHONE_NUMBER]"
type input "S/N"
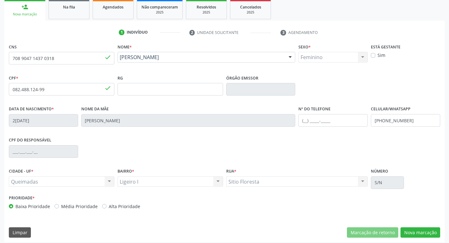
scroll to position [98, 0]
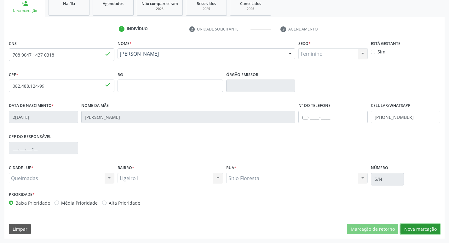
click at [411, 229] on button "Nova marcação" at bounding box center [420, 229] width 40 height 11
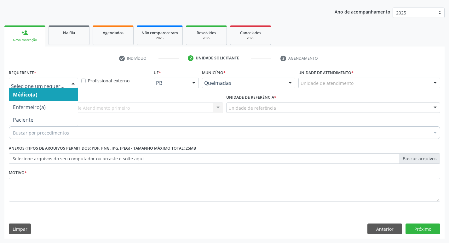
click at [71, 81] on div at bounding box center [72, 83] width 9 height 11
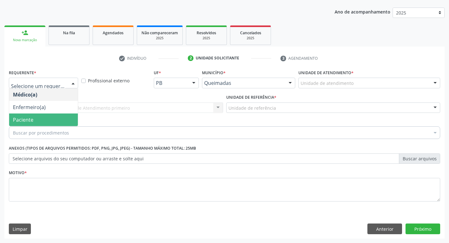
click at [62, 120] on span "Paciente" at bounding box center [43, 120] width 69 height 13
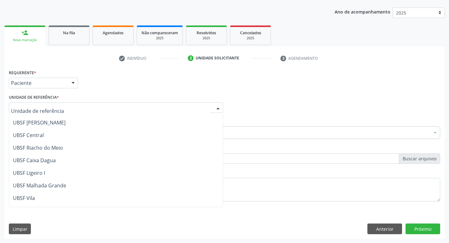
scroll to position [158, 0]
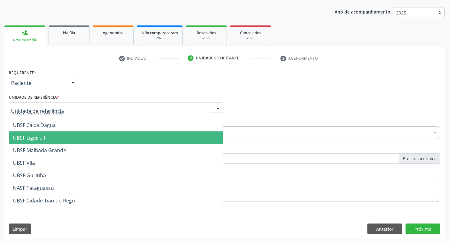
click at [48, 137] on span "UBSF Ligeiro I" at bounding box center [115, 138] width 213 height 13
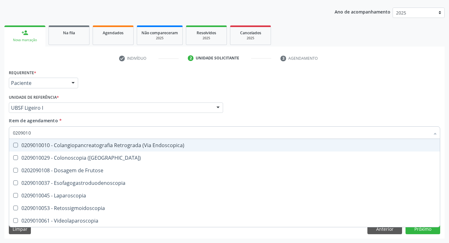
type input "02090100"
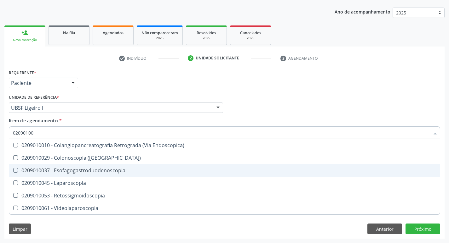
click at [12, 171] on div at bounding box center [11, 170] width 5 height 5
checkbox Esofagogastroduodenoscopia "true"
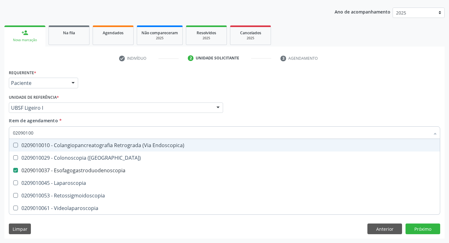
click at [444, 121] on div "Acompanhamento Acompanhe a situação das marcações correntes e finalizadas Relat…" at bounding box center [224, 104] width 449 height 277
checkbox \(Coloscopia\) "true"
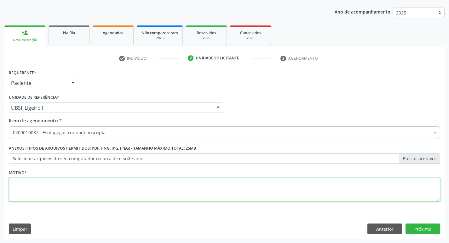
click at [18, 193] on textarea at bounding box center [224, 190] width 431 height 24
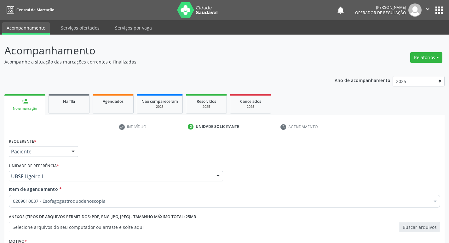
scroll to position [69, 0]
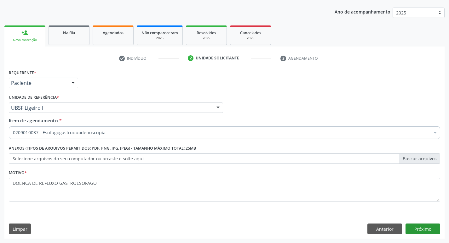
type textarea "DOENCA DE REFLUXO GASTROESOFAGO"
click at [431, 229] on button "Próximo" at bounding box center [422, 229] width 35 height 11
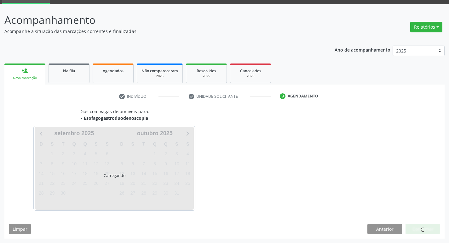
scroll to position [31, 0]
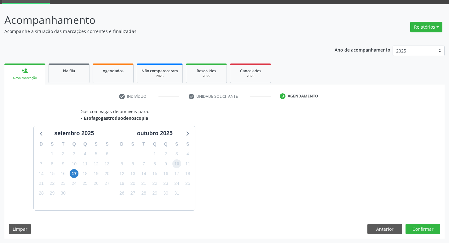
click at [177, 165] on span "10" at bounding box center [176, 164] width 9 height 9
click at [422, 229] on button "Confirmar" at bounding box center [422, 229] width 35 height 11
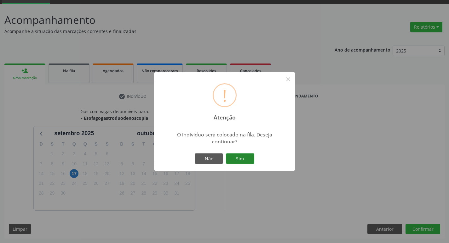
click at [243, 159] on button "Sim" at bounding box center [240, 159] width 28 height 11
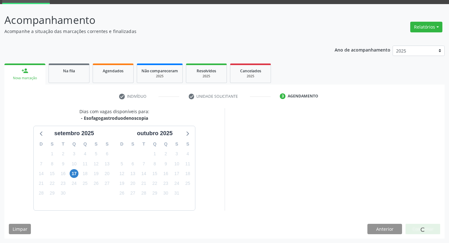
scroll to position [0, 0]
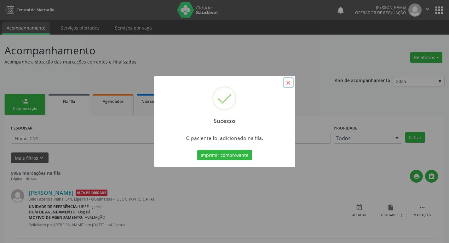
click at [287, 82] on button "×" at bounding box center [288, 82] width 11 height 11
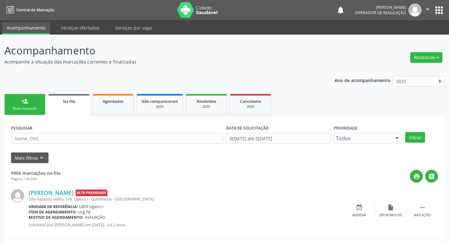
click at [30, 105] on link "person_add Nova marcação" at bounding box center [24, 104] width 41 height 21
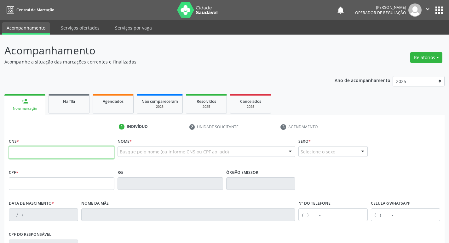
click at [18, 155] on input "text" at bounding box center [61, 152] width 105 height 13
type input "704 1011 7027 0375"
type input "074.492.174-06"
type input "211124151"
type input "ssp"
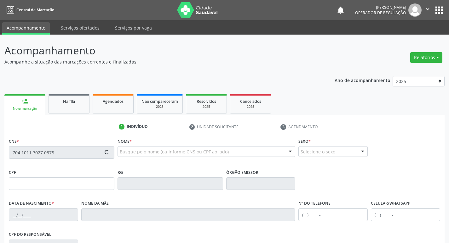
type input "30/05/1973"
type input "Severina Maria da Siva"
type input "(83) 99664-4699"
type input "S/N"
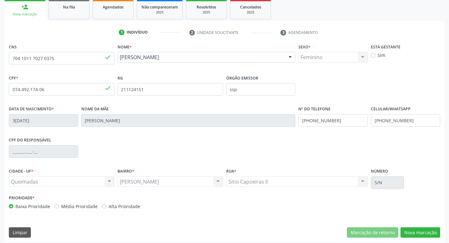
scroll to position [98, 0]
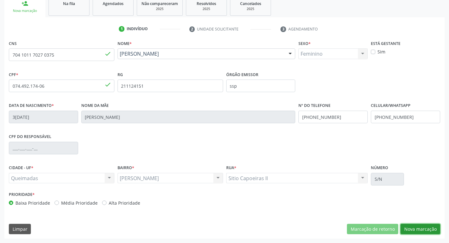
click at [426, 232] on button "Nova marcação" at bounding box center [420, 229] width 40 height 11
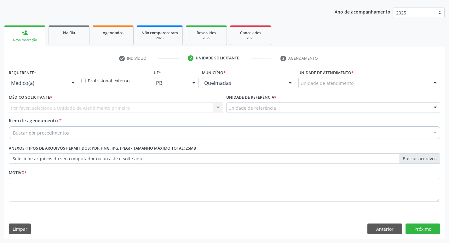
scroll to position [69, 0]
click at [72, 85] on div at bounding box center [72, 83] width 9 height 11
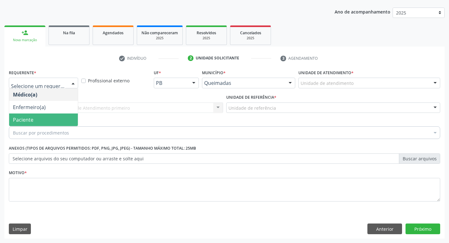
click at [60, 120] on span "Paciente" at bounding box center [43, 120] width 69 height 13
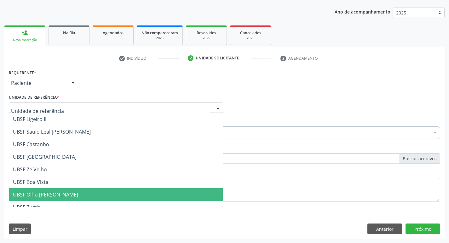
click at [68, 194] on span "UBSF Olho [PERSON_NAME]" at bounding box center [45, 194] width 65 height 7
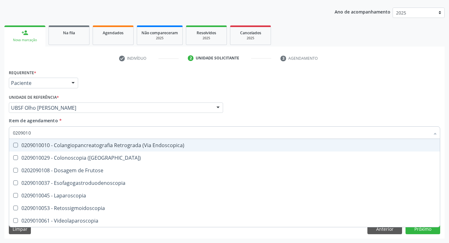
type input "02090100"
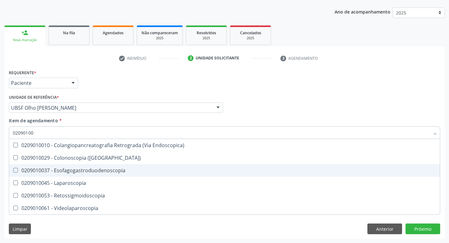
click at [15, 169] on Esofagogastroduodenoscopia at bounding box center [15, 170] width 5 height 5
click at [13, 169] on Esofagogastroduodenoscopia "checkbox" at bounding box center [11, 170] width 4 height 4
checkbox Esofagogastroduodenoscopia "true"
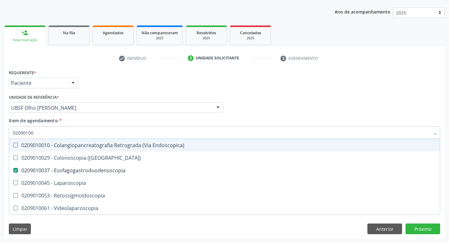
click at [298, 107] on div "Médico Solicitante Por favor, selecione a Unidade de Atendimento primeiro Nenhu…" at bounding box center [224, 105] width 434 height 25
checkbox \(Coloscopia\) "true"
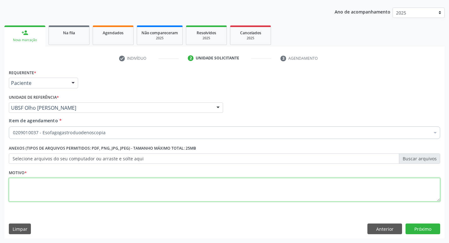
click at [25, 190] on textarea at bounding box center [224, 190] width 431 height 24
type textarea "AVALIACAO"
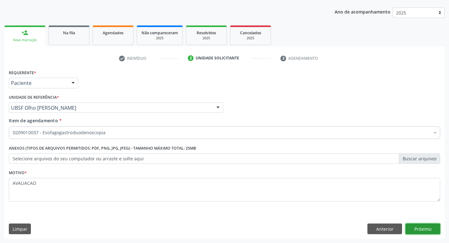
click at [433, 229] on button "Próximo" at bounding box center [422, 229] width 35 height 11
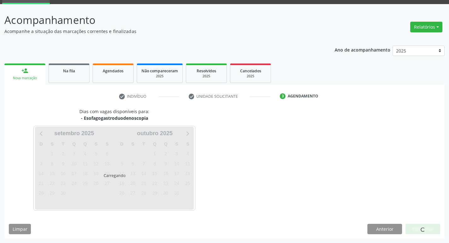
scroll to position [31, 0]
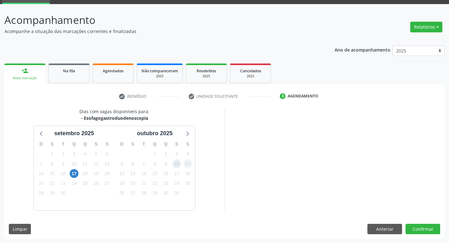
click at [183, 164] on div "D S T Q Q S S 28 29 30 1 2 3 4 5 6 7 8 9 10 11 12 13 14 15 16 17 18 19 20 21 22…" at bounding box center [154, 174] width 81 height 72
click at [428, 229] on button "Confirmar" at bounding box center [422, 229] width 35 height 11
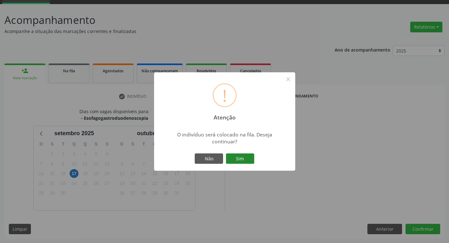
click at [234, 154] on button "Sim" at bounding box center [240, 159] width 28 height 11
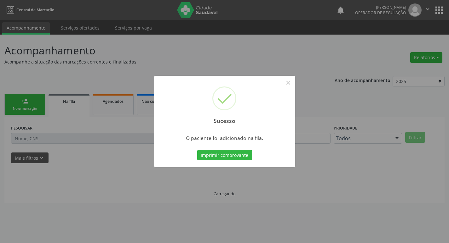
scroll to position [0, 0]
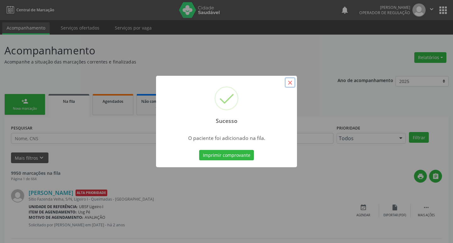
click at [289, 80] on button "×" at bounding box center [290, 82] width 11 height 11
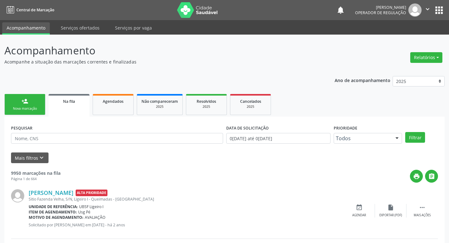
click at [33, 112] on link "person_add Nova marcação" at bounding box center [24, 104] width 41 height 21
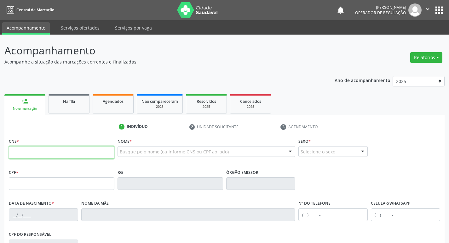
click at [15, 155] on input "text" at bounding box center [61, 152] width 105 height 13
type input "700 2044 0238 4020"
type input "016.433.514-51"
type input "28/02/1992"
type input "Rosana Gomes de Lima"
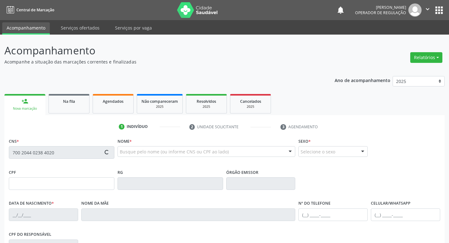
type input "(83) 99100-9266"
type input "468.012.604-30"
type input "19"
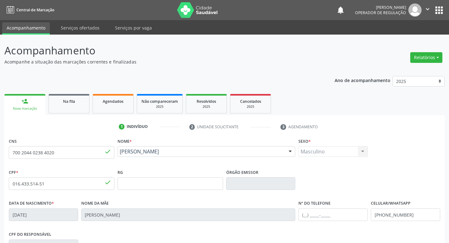
scroll to position [98, 0]
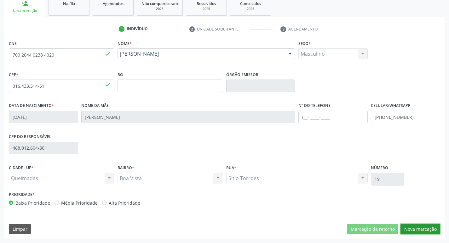
click at [428, 232] on button "Nova marcação" at bounding box center [420, 229] width 40 height 11
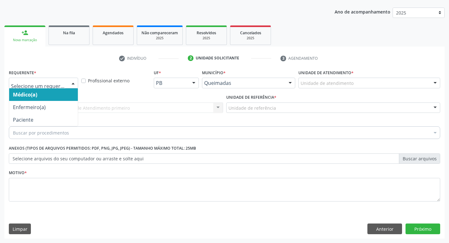
click at [72, 82] on div at bounding box center [72, 83] width 9 height 11
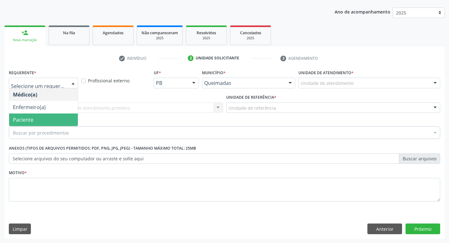
click at [54, 116] on span "Paciente" at bounding box center [43, 120] width 69 height 13
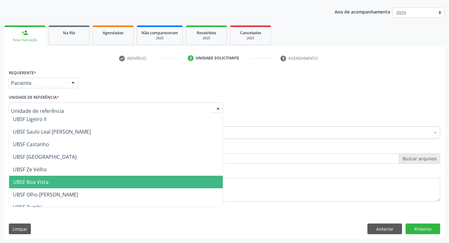
click at [55, 180] on span "UBSF Boa Vista" at bounding box center [115, 182] width 213 height 13
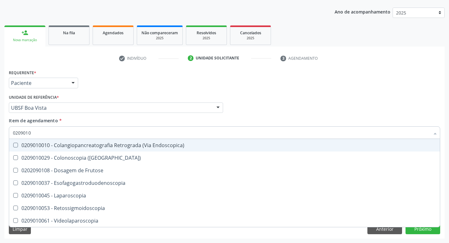
type input "02090100"
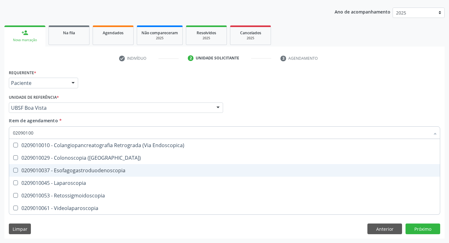
click at [17, 168] on Esofagogastroduodenoscopia at bounding box center [15, 170] width 5 height 5
click at [13, 168] on Esofagogastroduodenoscopia "checkbox" at bounding box center [11, 170] width 4 height 4
checkbox Esofagogastroduodenoscopia "true"
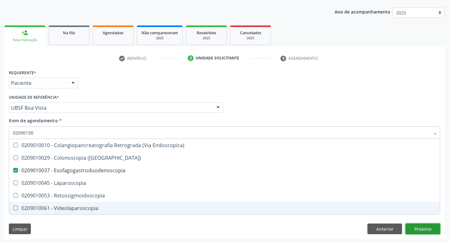
click at [419, 228] on div "Requerente * Paciente Médico(a) Enfermeiro(a) Paciente Nenhum resultado encontr…" at bounding box center [224, 153] width 440 height 171
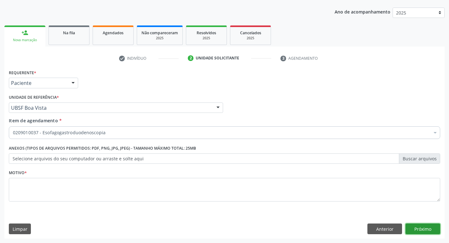
checkbox Esofagogastroduodenoscopia "true"
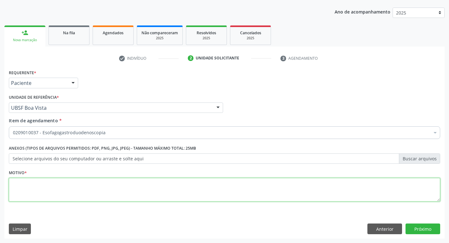
click at [21, 179] on textarea at bounding box center [224, 190] width 431 height 24
type textarea "AVALIACAO"
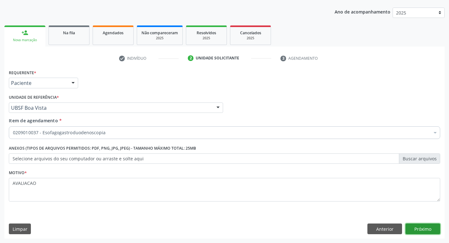
click at [427, 230] on button "Próximo" at bounding box center [422, 229] width 35 height 11
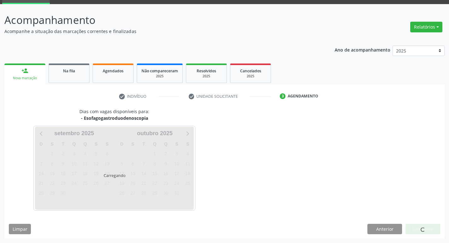
scroll to position [31, 0]
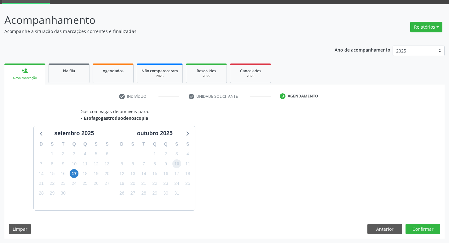
click at [174, 164] on span "10" at bounding box center [176, 164] width 9 height 9
click at [425, 228] on button "Confirmar" at bounding box center [422, 229] width 35 height 11
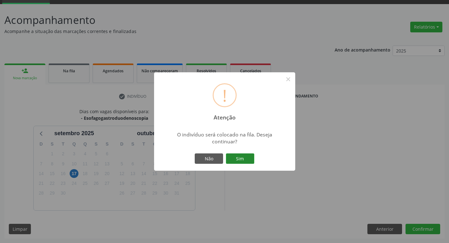
click at [241, 154] on button "Sim" at bounding box center [240, 159] width 28 height 11
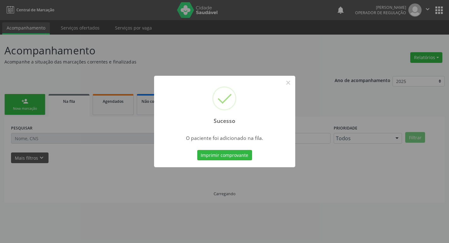
scroll to position [0, 0]
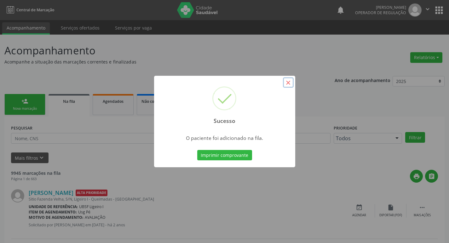
click at [286, 83] on button "×" at bounding box center [288, 82] width 11 height 11
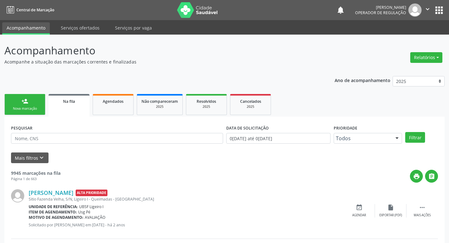
click at [38, 107] on div "Nova marcação" at bounding box center [24, 108] width 31 height 5
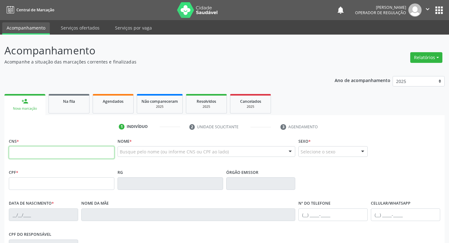
click at [22, 153] on input "text" at bounding box center [61, 152] width 105 height 13
type input "700 0029 1501 5303"
type input "036.698.364-46"
type input "21/01/1977"
type input "Terezinha Vieira do Nascimento"
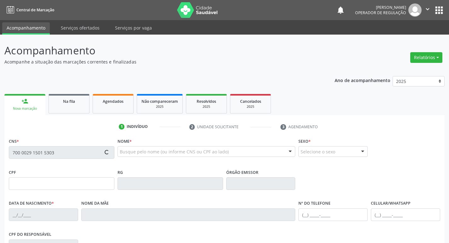
type input "(83) 99162-1716"
type input "S/N"
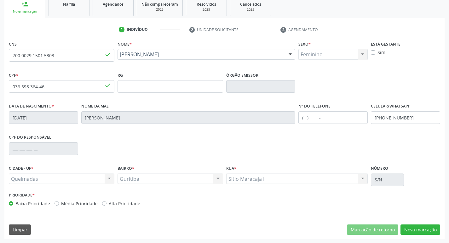
scroll to position [98, 0]
click at [413, 228] on button "Nova marcação" at bounding box center [420, 229] width 40 height 11
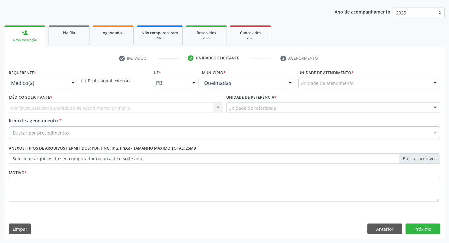
scroll to position [69, 0]
click at [75, 84] on div at bounding box center [72, 83] width 9 height 11
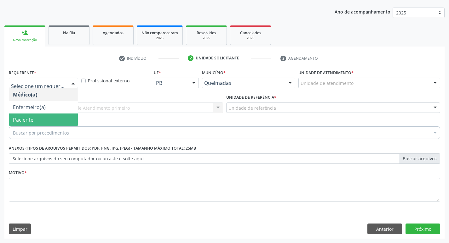
click at [44, 123] on span "Paciente" at bounding box center [43, 120] width 69 height 13
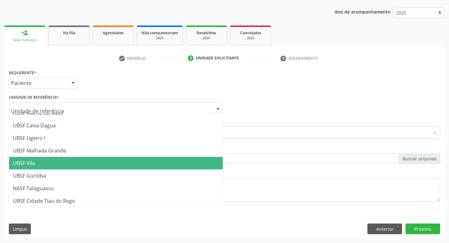
scroll to position [158, 0]
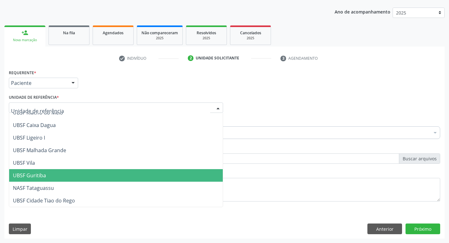
click at [31, 178] on span "UBSF Guritiba" at bounding box center [29, 175] width 33 height 7
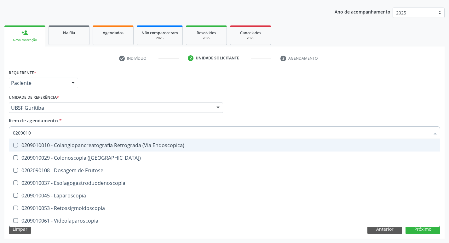
type input "02090100"
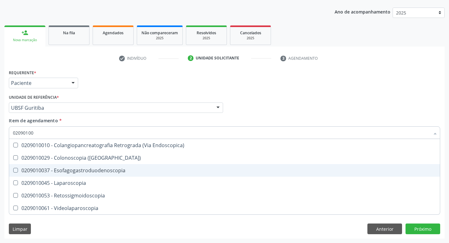
click at [16, 167] on span "0209010037 - Esofagogastroduodenoscopia" at bounding box center [224, 170] width 430 height 13
checkbox Esofagogastroduodenoscopia "true"
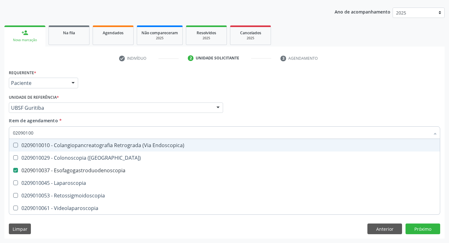
click at [247, 116] on div "Médico Solicitante Por favor, selecione a Unidade de Atendimento primeiro Nenhu…" at bounding box center [224, 105] width 434 height 25
checkbox \(Coloscopia\) "true"
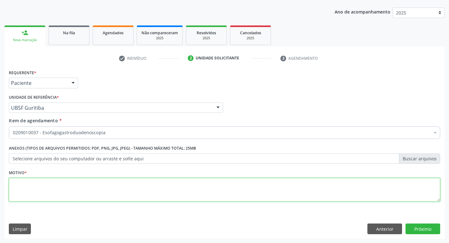
click at [41, 191] on textarea at bounding box center [224, 190] width 431 height 24
type textarea "GASTRITE"
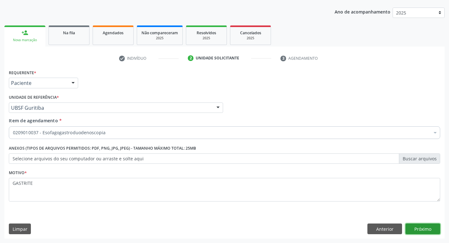
click at [427, 229] on button "Próximo" at bounding box center [422, 229] width 35 height 11
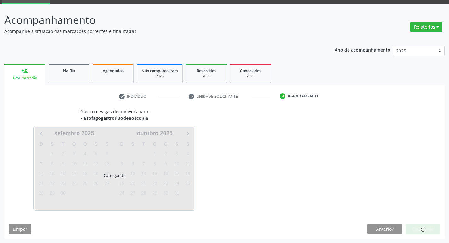
scroll to position [31, 0]
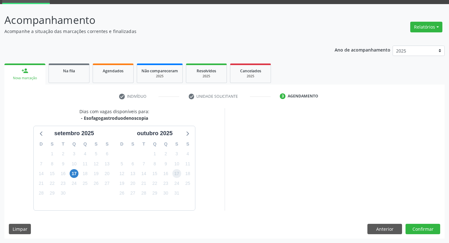
click at [178, 174] on span "17" at bounding box center [176, 173] width 9 height 9
click at [426, 229] on button "Confirmar" at bounding box center [422, 229] width 35 height 11
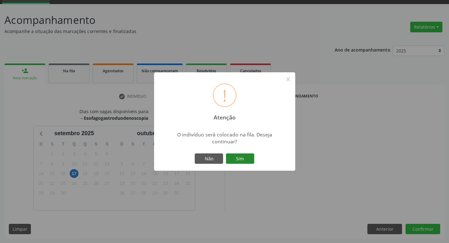
click at [248, 161] on button "Sim" at bounding box center [240, 159] width 28 height 11
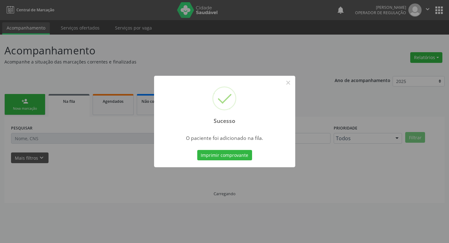
scroll to position [0, 0]
click at [291, 80] on button "×" at bounding box center [290, 82] width 11 height 11
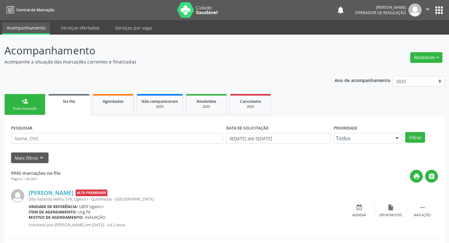
click at [24, 102] on div "person_add" at bounding box center [24, 101] width 7 height 7
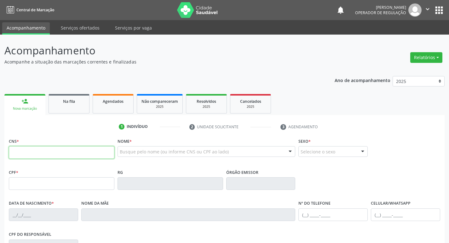
click at [36, 153] on input "text" at bounding box center [61, 152] width 105 height 13
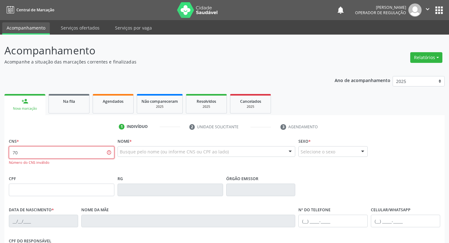
type input "7"
type input "706 0058 6904 7246"
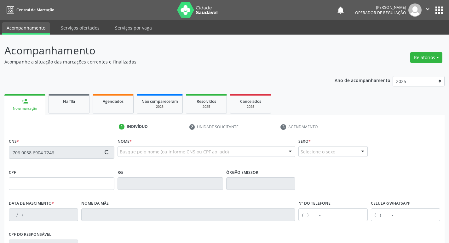
type input "073.237.804-46"
type input "26/01/1986"
type input "Maria de Lourdes Eloi da Silva"
type input "(83) 99300-0831"
type input "134"
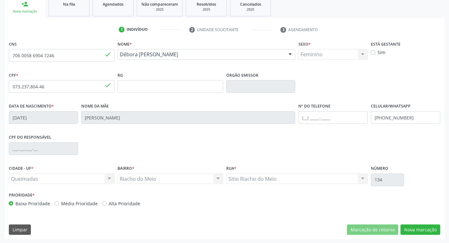
scroll to position [98, 0]
click at [416, 232] on button "Nova marcação" at bounding box center [420, 229] width 40 height 11
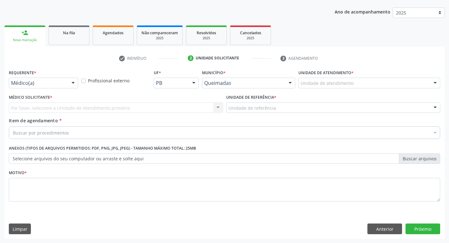
scroll to position [69, 0]
click at [73, 82] on div at bounding box center [72, 83] width 9 height 11
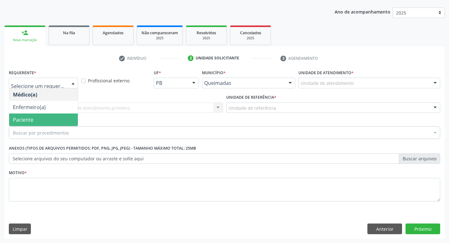
click at [59, 117] on span "Paciente" at bounding box center [43, 120] width 69 height 13
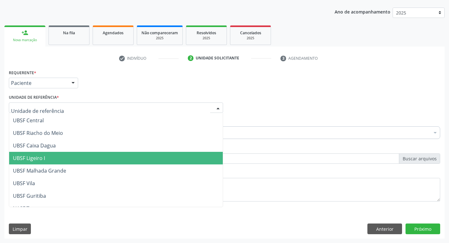
scroll to position [126, 0]
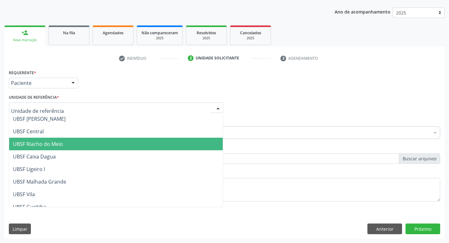
click at [68, 139] on span "UBSF Riacho do Meio" at bounding box center [115, 144] width 213 height 13
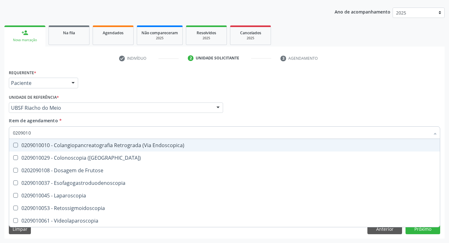
type input "02090100"
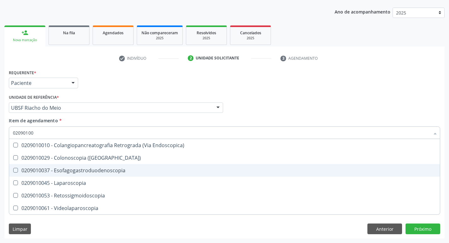
click at [15, 169] on Esofagogastroduodenoscopia at bounding box center [15, 170] width 5 height 5
click at [13, 169] on Esofagogastroduodenoscopia "checkbox" at bounding box center [11, 170] width 4 height 4
checkbox Esofagogastroduodenoscopia "true"
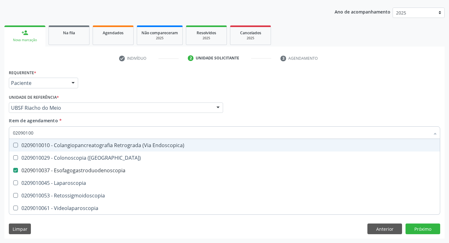
click at [340, 112] on div "Médico Solicitante Por favor, selecione a Unidade de Atendimento primeiro Nenhu…" at bounding box center [224, 105] width 434 height 25
checkbox \(Coloscopia\) "true"
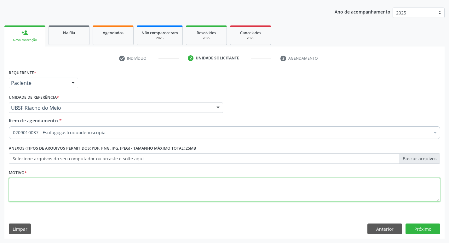
click at [17, 186] on textarea at bounding box center [224, 190] width 431 height 24
type textarea "AVALIACAO"
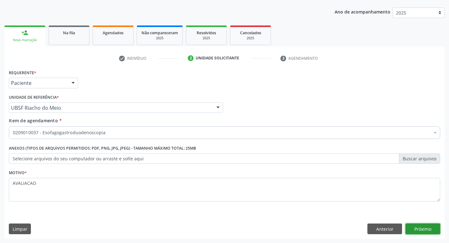
click at [426, 230] on button "Próximo" at bounding box center [422, 229] width 35 height 11
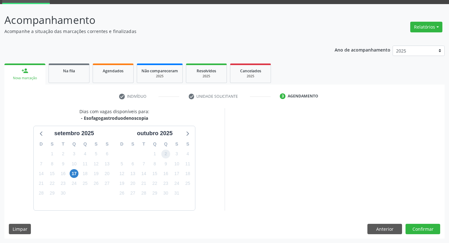
click at [166, 156] on span "2" at bounding box center [165, 154] width 9 height 9
click at [424, 232] on button "Confirmar" at bounding box center [422, 229] width 35 height 11
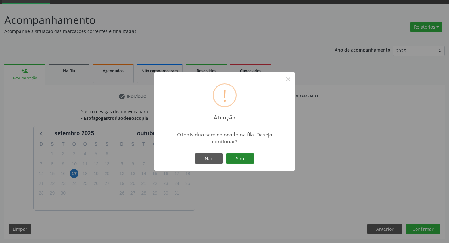
click at [242, 159] on button "Sim" at bounding box center [240, 159] width 28 height 11
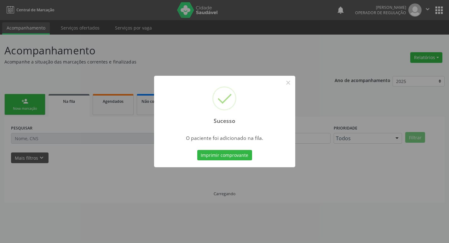
scroll to position [0, 0]
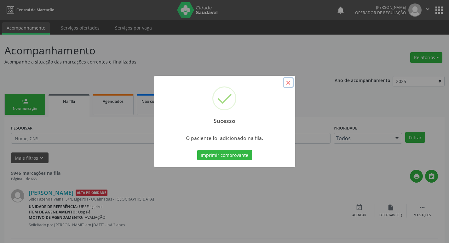
click at [291, 82] on button "×" at bounding box center [288, 82] width 11 height 11
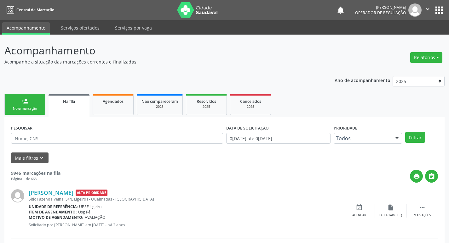
click at [21, 105] on link "person_add Nova marcação" at bounding box center [24, 104] width 41 height 21
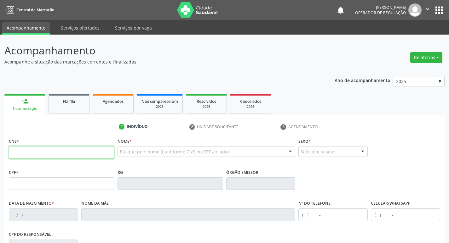
click at [31, 152] on input "text" at bounding box center [61, 152] width 105 height 13
click at [438, 11] on button "apps" at bounding box center [438, 10] width 11 height 11
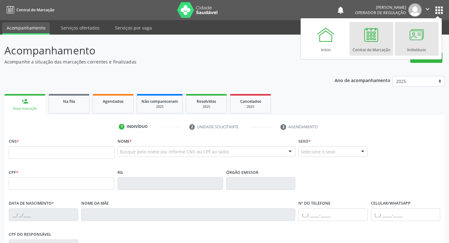
click at [415, 49] on div "Indivíduos" at bounding box center [416, 48] width 19 height 8
